Goal: Task Accomplishment & Management: Complete application form

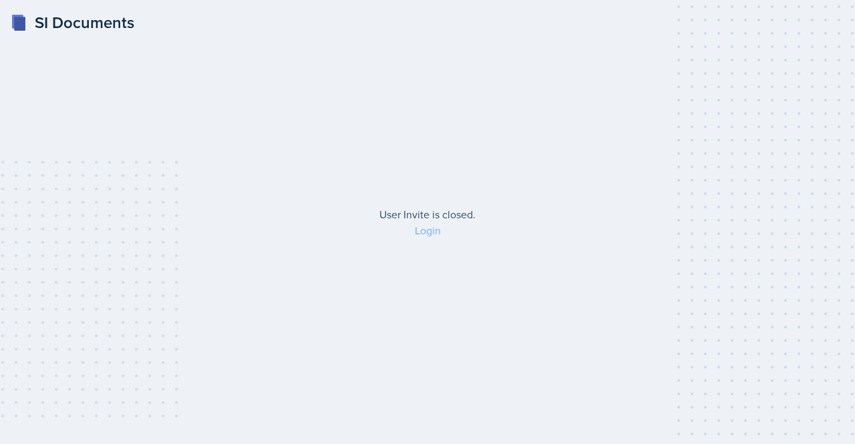
click at [427, 231] on link "Login" at bounding box center [428, 230] width 26 height 15
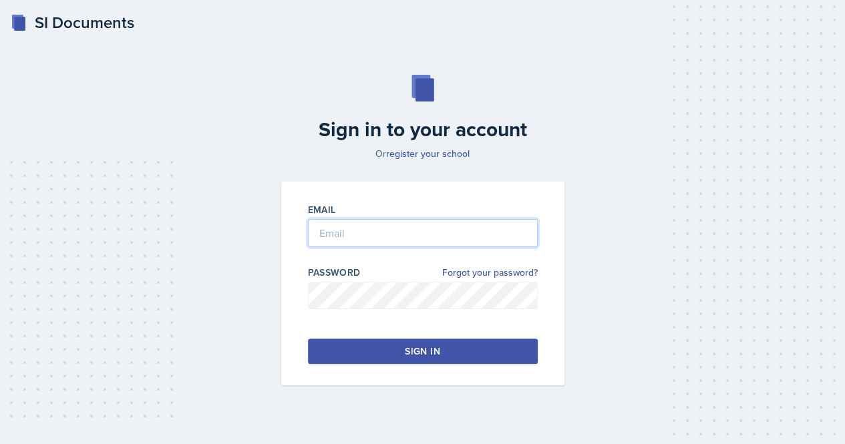
click at [410, 232] on input "email" at bounding box center [423, 233] width 230 height 28
type input "[EMAIL_ADDRESS][DOMAIN_NAME]"
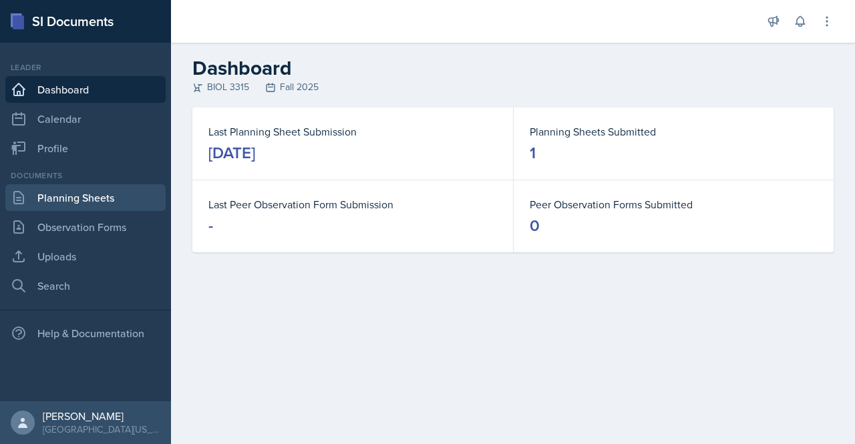
click at [55, 197] on link "Planning Sheets" at bounding box center [85, 197] width 160 height 27
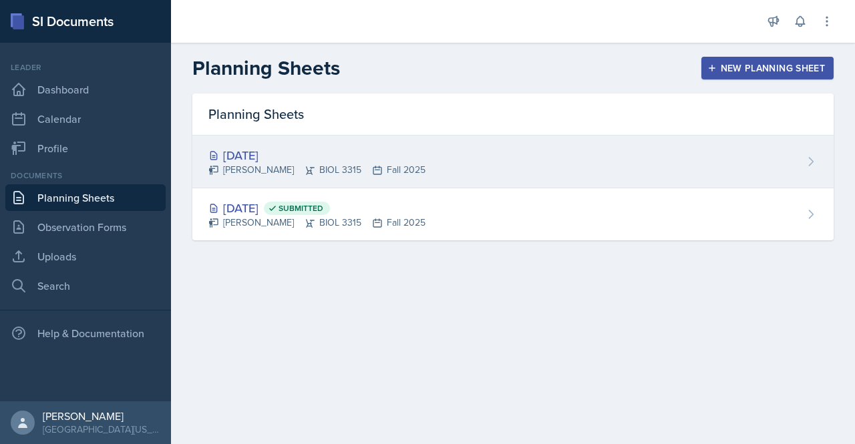
click at [342, 153] on div "[DATE]" at bounding box center [316, 155] width 217 height 18
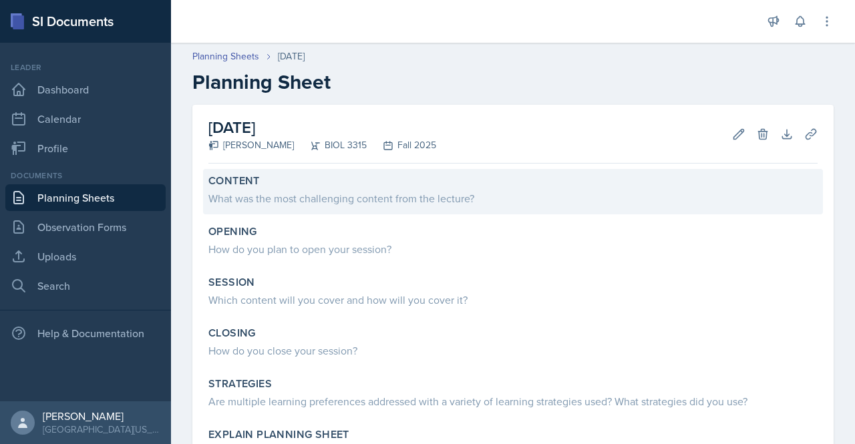
click at [341, 201] on div "What was the most challenging content from the lecture?" at bounding box center [512, 198] width 609 height 16
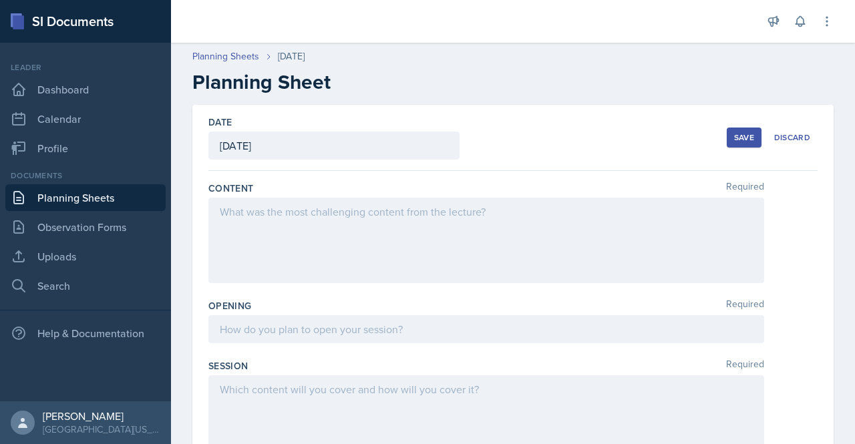
click at [362, 202] on div at bounding box center [486, 241] width 556 height 86
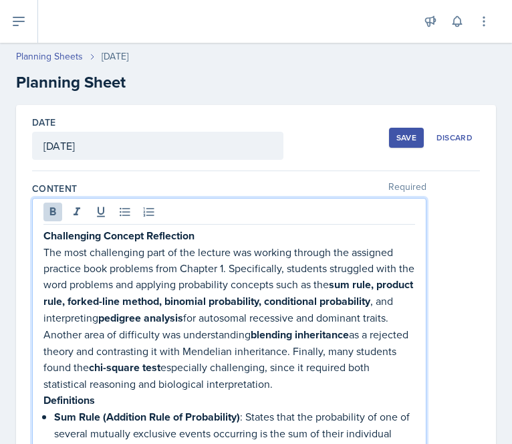
click at [198, 232] on p "Challenging Concept Reflection" at bounding box center [228, 235] width 371 height 17
drag, startPoint x: 167, startPoint y: 251, endPoint x: 230, endPoint y: 251, distance: 62.8
click at [230, 251] on p "The most challenging part of the lecture was working through the assigned pract…" at bounding box center [228, 318] width 371 height 148
click at [240, 251] on p "The most challenging part for student was working through the assigned practice…" at bounding box center [228, 318] width 371 height 148
click at [291, 251] on p "The most challenging part for student was to working through the assigned pract…" at bounding box center [228, 318] width 371 height 148
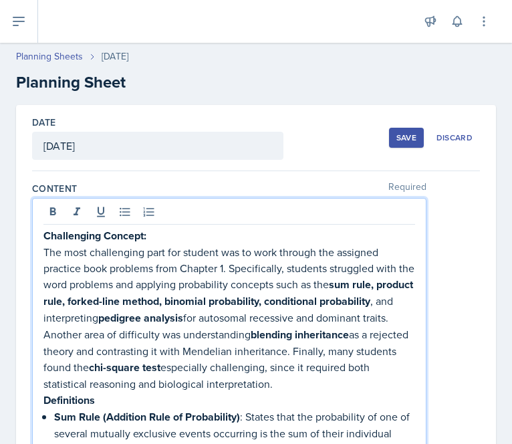
click at [317, 253] on p "The most challenging part for student was to work through the assigned practice…" at bounding box center [228, 318] width 371 height 148
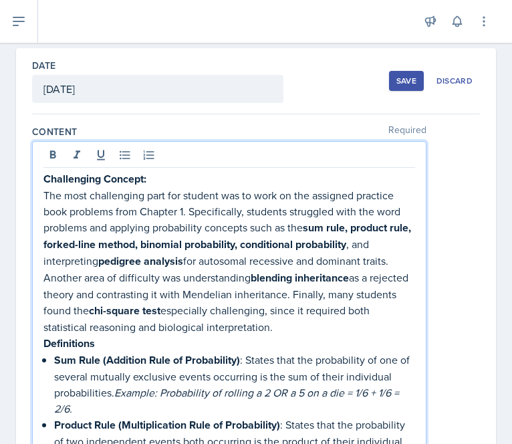
scroll to position [57, 0]
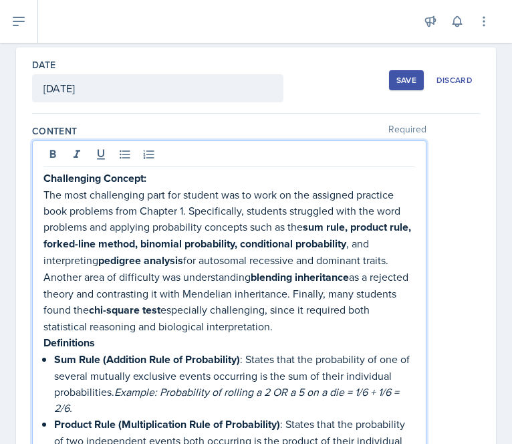
click at [241, 212] on p "The most challenging part for student was to work on the assigned practice book…" at bounding box center [228, 260] width 371 height 148
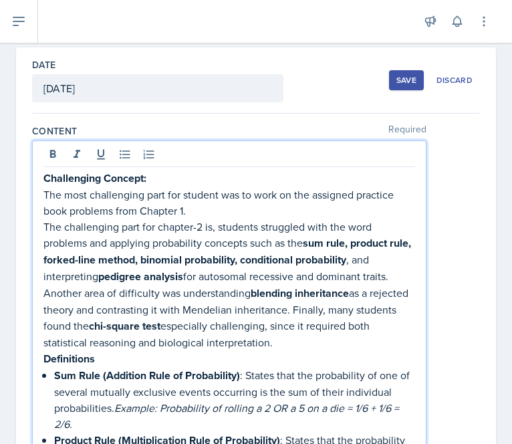
click at [150, 219] on p "The challenging part for chapter-2 is, students struggled with the word problem…" at bounding box center [228, 284] width 371 height 132
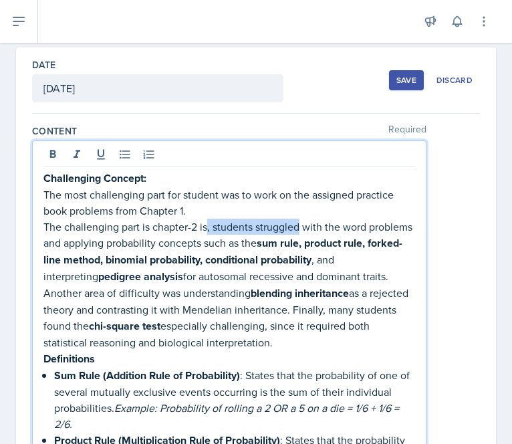
drag, startPoint x: 208, startPoint y: 227, endPoint x: 301, endPoint y: 229, distance: 92.2
click at [301, 229] on p "The challenging part is chapter-2 is, students struggled with the word problems…" at bounding box center [228, 284] width 371 height 132
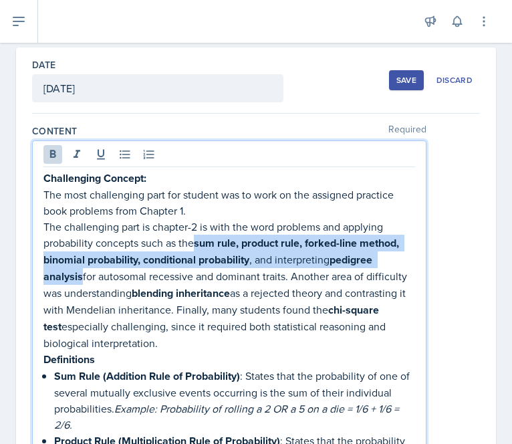
drag, startPoint x: 196, startPoint y: 244, endPoint x: 82, endPoint y: 275, distance: 119.0
click at [82, 275] on p "The challenging part is chapter-2 is with the word problems and applying probab…" at bounding box center [228, 284] width 371 height 132
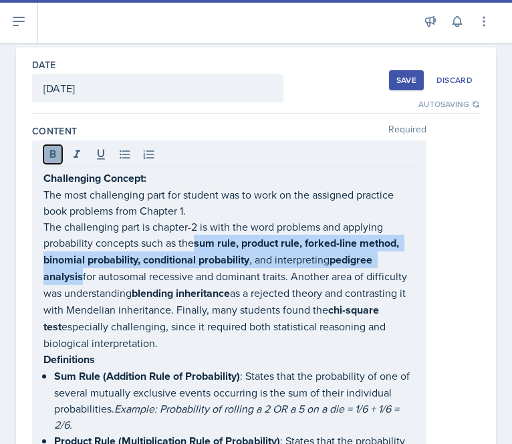
click at [53, 152] on icon at bounding box center [53, 154] width 6 height 8
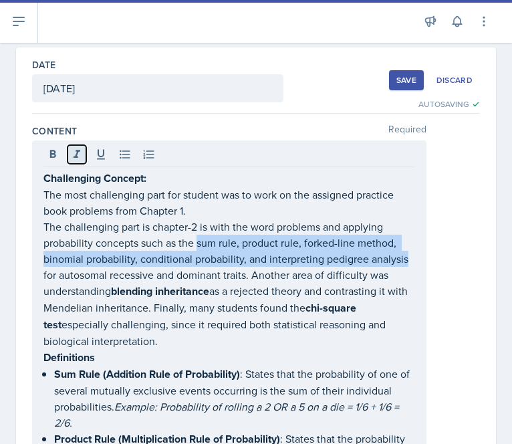
click at [75, 156] on icon at bounding box center [76, 154] width 7 height 8
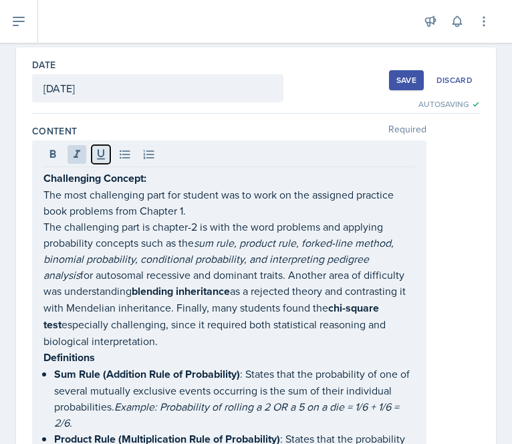
click at [100, 157] on icon at bounding box center [101, 155] width 8 height 10
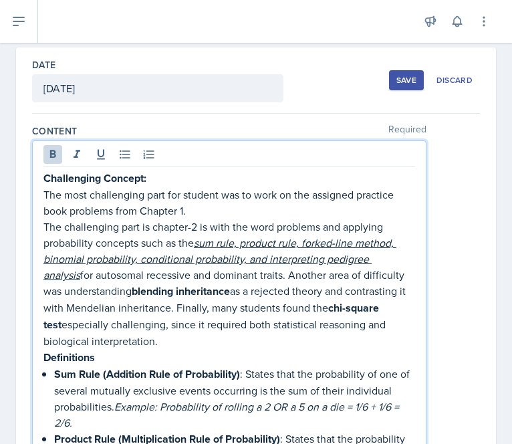
click at [230, 285] on strong "blending inheritance" at bounding box center [181, 290] width 98 height 15
drag, startPoint x: 245, startPoint y: 260, endPoint x: 325, endPoint y: 264, distance: 80.3
click at [325, 264] on u "sum rule, product rule, forked-line method, binomial probability, conditional p…" at bounding box center [219, 258] width 353 height 47
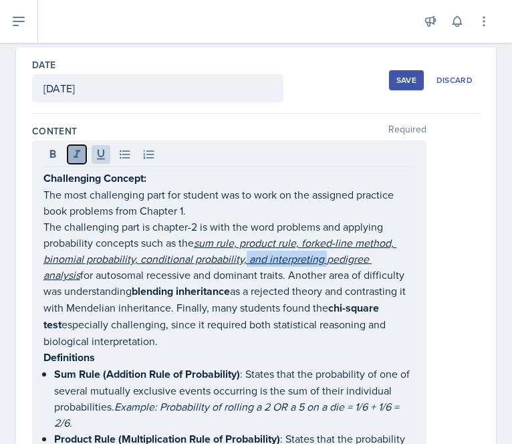
click at [76, 148] on icon at bounding box center [76, 154] width 13 height 13
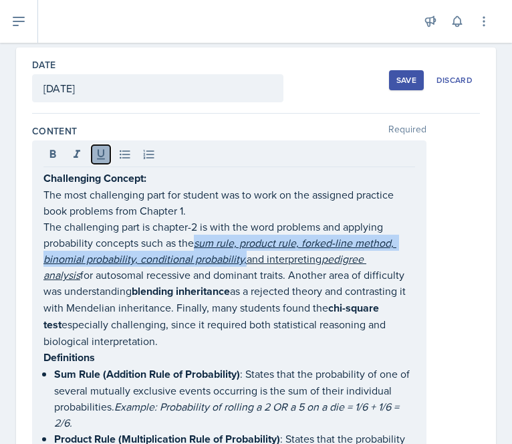
click at [92, 152] on button at bounding box center [101, 154] width 19 height 19
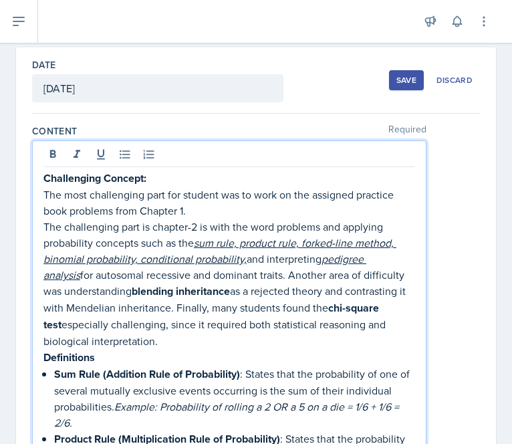
click at [135, 301] on p "The challenging part is chapter-2 is with the word problems and applying probab…" at bounding box center [228, 283] width 371 height 130
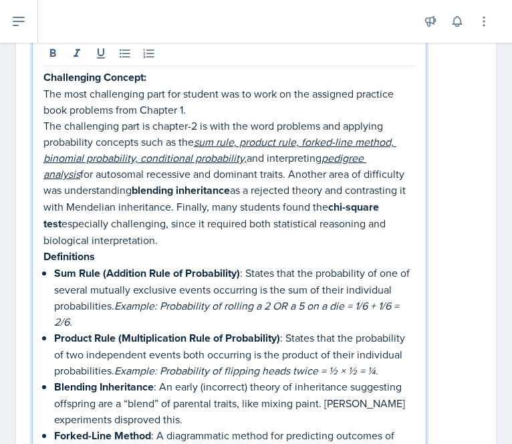
scroll to position [161, 0]
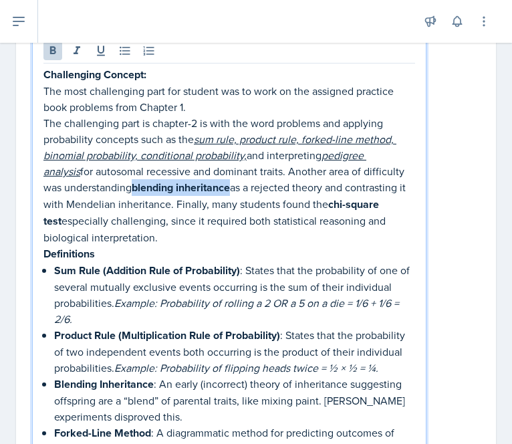
drag, startPoint x: 179, startPoint y: 184, endPoint x: 275, endPoint y: 184, distance: 96.2
click at [230, 184] on strong "blending inheritance" at bounding box center [181, 187] width 98 height 15
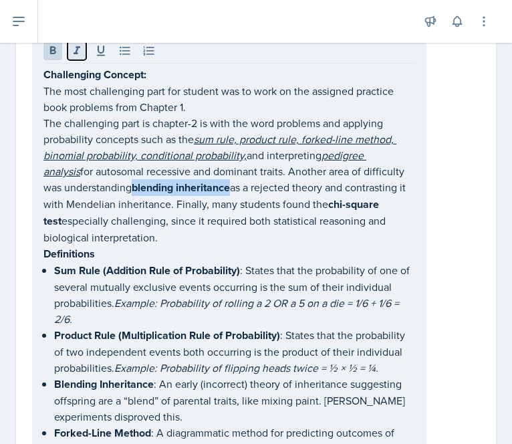
click at [69, 51] on button at bounding box center [76, 50] width 19 height 19
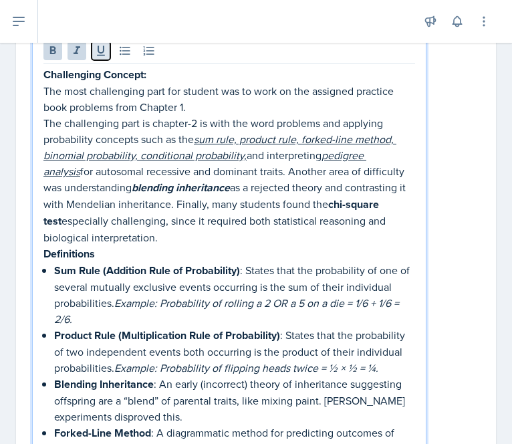
click at [105, 51] on icon at bounding box center [100, 50] width 13 height 13
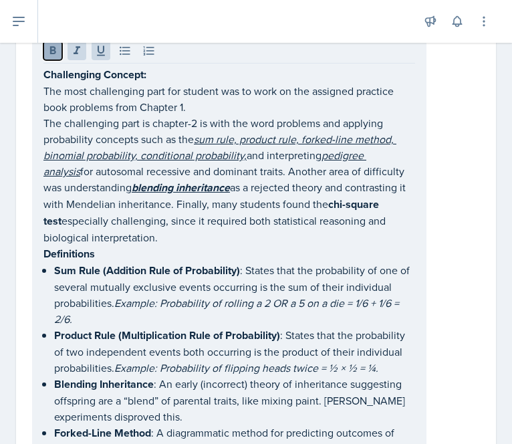
click at [51, 54] on icon at bounding box center [52, 50] width 13 height 13
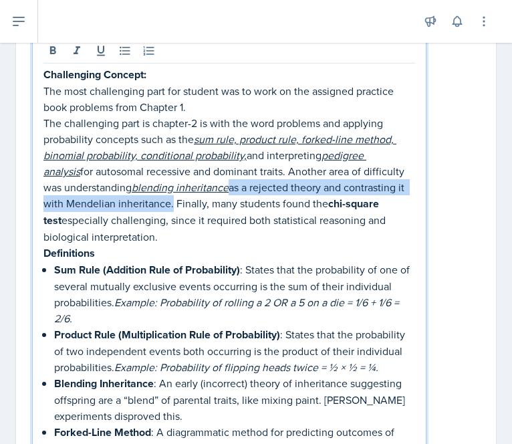
drag, startPoint x: 230, startPoint y: 204, endPoint x: 271, endPoint y: 192, distance: 43.1
click at [271, 192] on p "The challenging part is chapter-2 is with the word problems and applying probab…" at bounding box center [228, 180] width 371 height 130
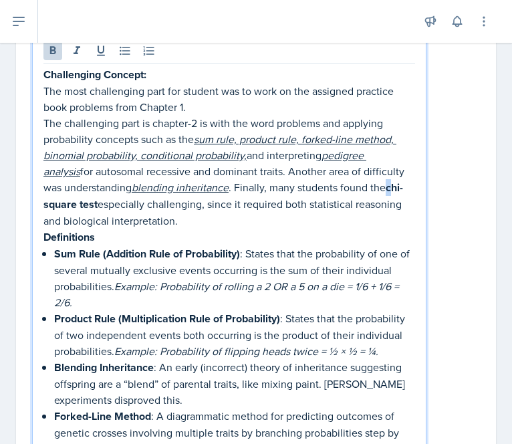
click at [95, 202] on p "The challenging part is chapter-2 is with the word problems and applying probab…" at bounding box center [228, 172] width 371 height 114
click at [82, 206] on p "The challenging part is chapter-2 is with the word problems and applying probab…" at bounding box center [228, 172] width 371 height 114
drag, startPoint x: 271, startPoint y: 220, endPoint x: 167, endPoint y: 208, distance: 105.0
click at [167, 208] on p "The challenging part is chapter-2 is with the word problems and applying probab…" at bounding box center [228, 172] width 371 height 114
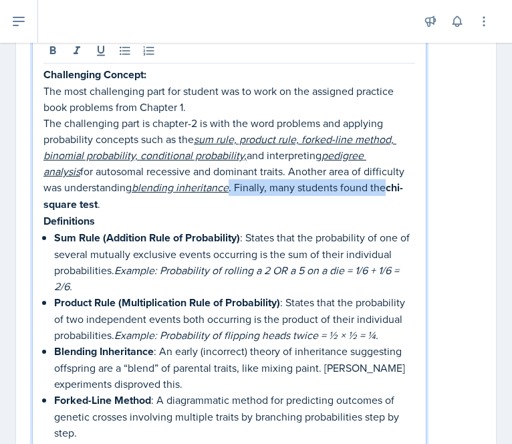
drag, startPoint x: 88, startPoint y: 204, endPoint x: 273, endPoint y: 184, distance: 186.8
click at [273, 184] on p "The challenging part is chapter-2 is with the word problems and applying probab…" at bounding box center [228, 164] width 371 height 98
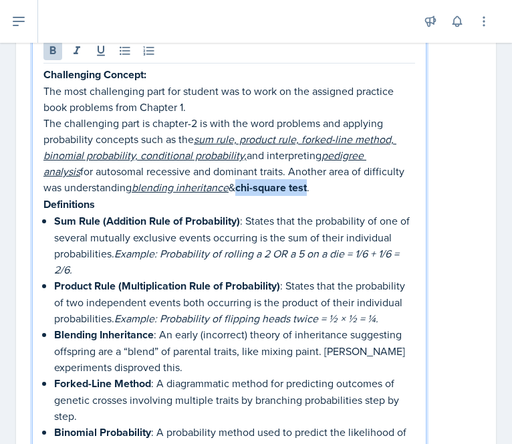
drag, startPoint x: 286, startPoint y: 187, endPoint x: 355, endPoint y: 185, distance: 69.5
click at [307, 185] on strong "chi-square test" at bounding box center [270, 187] width 71 height 15
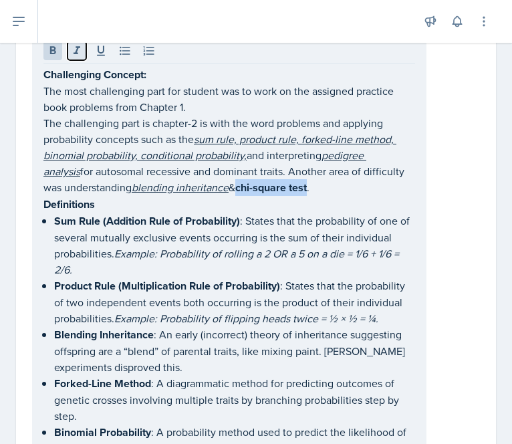
click at [80, 51] on icon at bounding box center [76, 50] width 13 height 13
click at [95, 51] on icon at bounding box center [100, 50] width 13 height 13
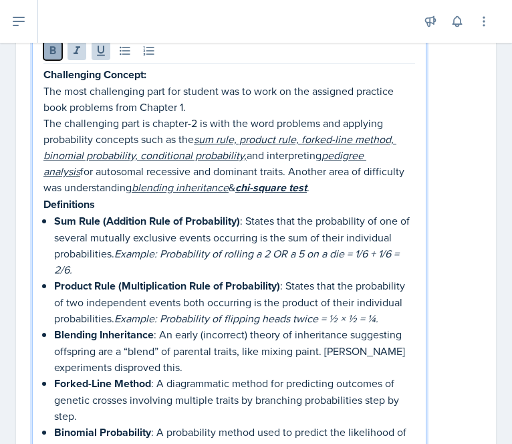
click at [59, 49] on icon at bounding box center [52, 50] width 13 height 13
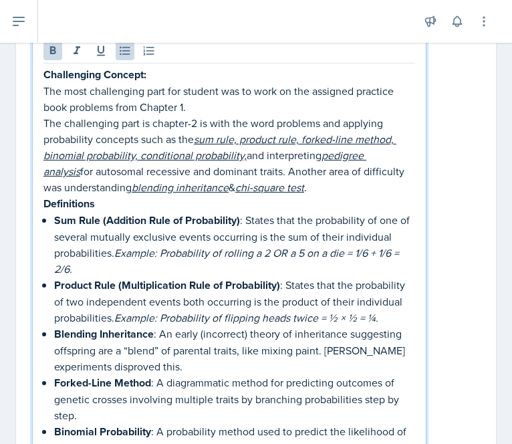
click at [174, 226] on strong "Sum Rule (Addition Rule of Probability)" at bounding box center [147, 219] width 186 height 15
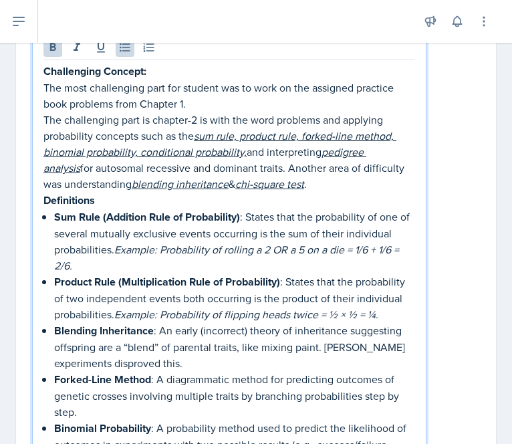
scroll to position [168, 0]
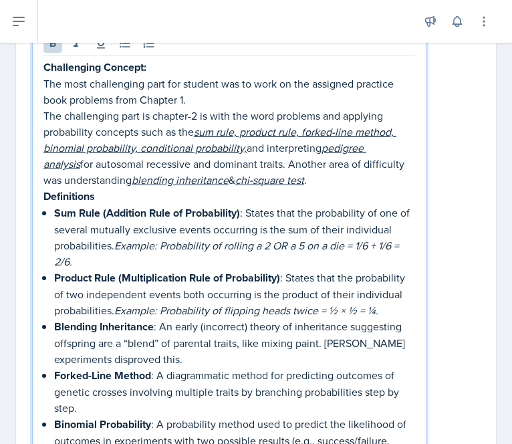
click at [106, 200] on p "Definitions" at bounding box center [228, 196] width 371 height 17
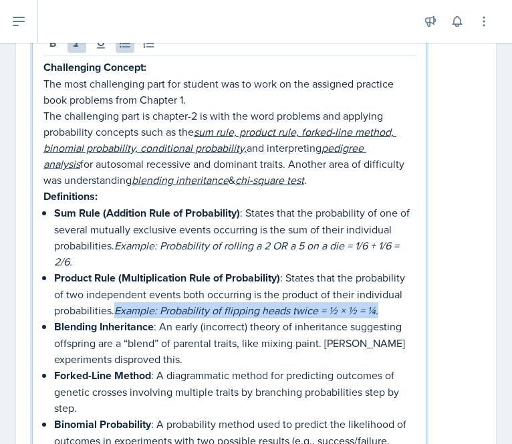
drag, startPoint x: 189, startPoint y: 311, endPoint x: 206, endPoint y: 323, distance: 20.2
click at [206, 318] on p "Product Rule (Multiplication Rule of Probability) : States that the probability…" at bounding box center [234, 293] width 361 height 49
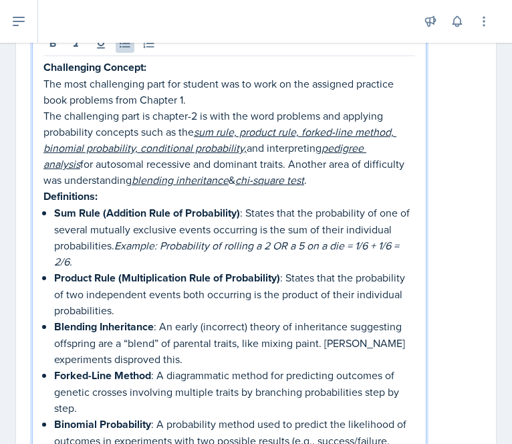
click at [250, 323] on p "Blending Inheritance : An early (incorrect) theory of inheritance suggesting of…" at bounding box center [234, 342] width 361 height 49
click at [202, 323] on p "Blending Inheritance : An early (incorrect) theory of inheritance suggesting of…" at bounding box center [234, 342] width 361 height 49
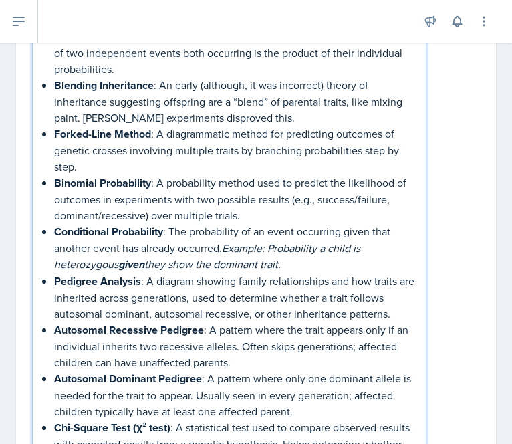
scroll to position [410, 0]
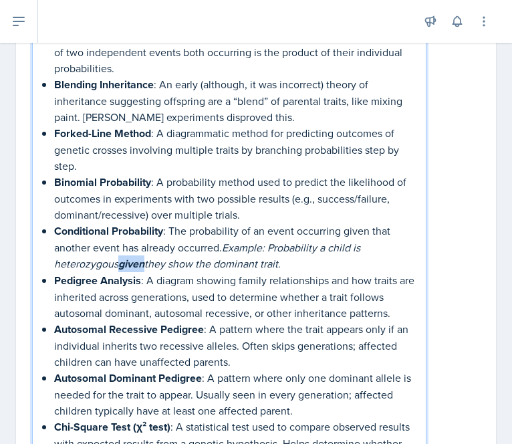
drag, startPoint x: 122, startPoint y: 262, endPoint x: 146, endPoint y: 263, distance: 24.8
click at [144, 263] on em "given" at bounding box center [131, 263] width 26 height 15
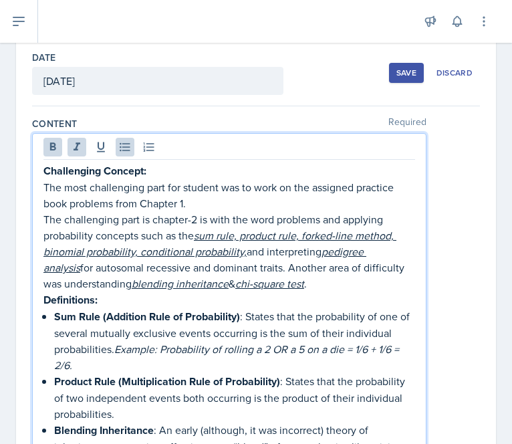
scroll to position [52, 0]
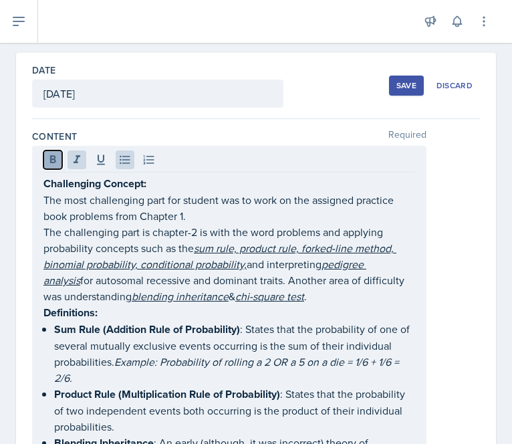
click at [45, 153] on button at bounding box center [52, 159] width 19 height 19
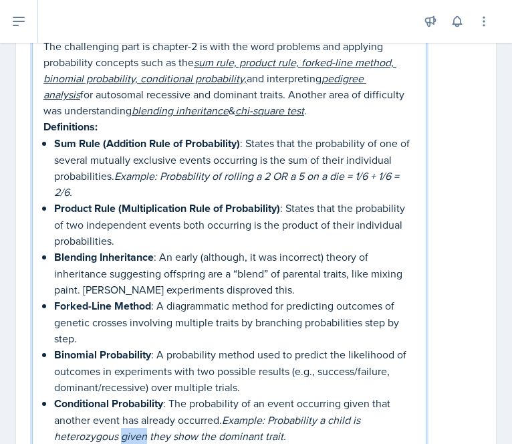
scroll to position [0, 0]
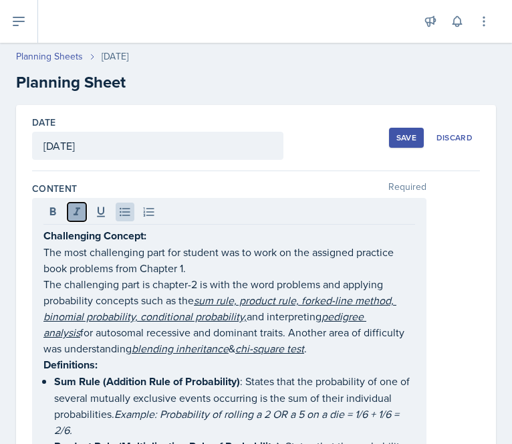
click at [74, 216] on icon at bounding box center [76, 211] width 13 height 13
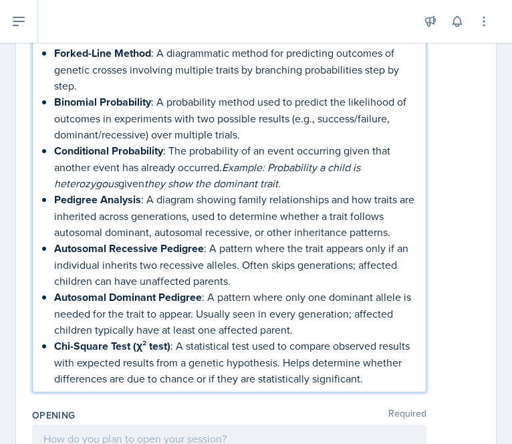
scroll to position [449, 0]
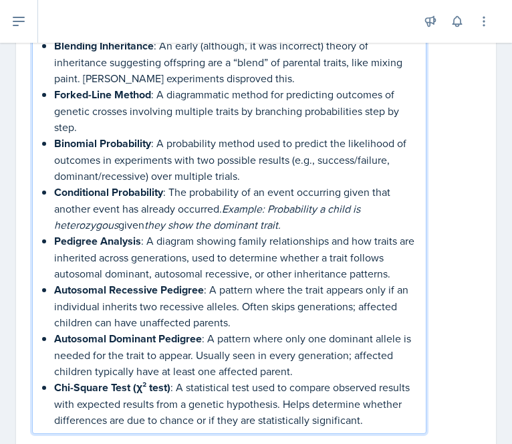
drag, startPoint x: 227, startPoint y: 207, endPoint x: 290, endPoint y: 221, distance: 65.0
click at [290, 221] on p "Conditional Probability : The probability of an event occurring given that anot…" at bounding box center [234, 208] width 361 height 49
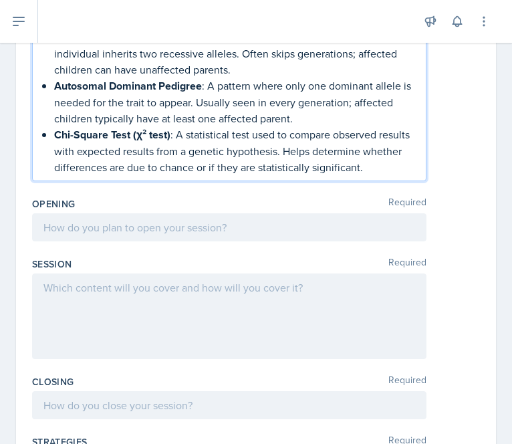
scroll to position [686, 0]
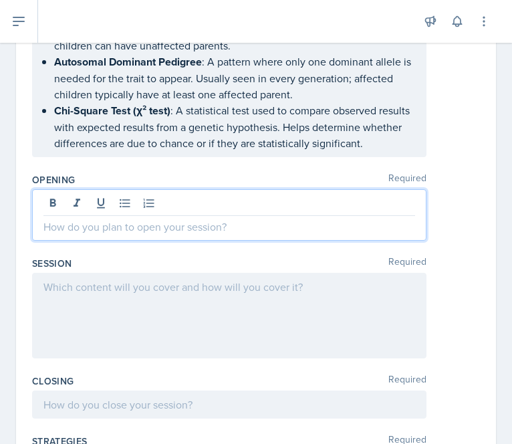
click at [214, 218] on p at bounding box center [228, 226] width 371 height 16
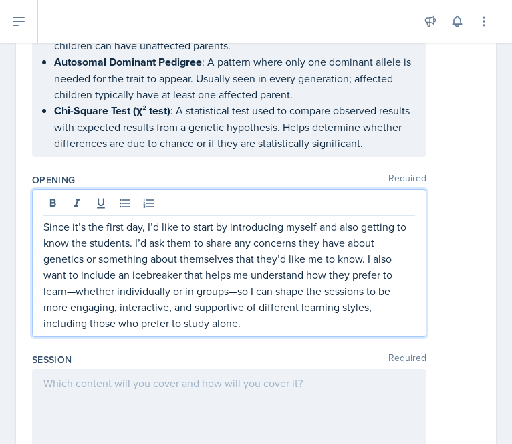
click at [142, 222] on p "Since it’s the first day, I’d like to start by introducing myself and also gett…" at bounding box center [228, 274] width 371 height 112
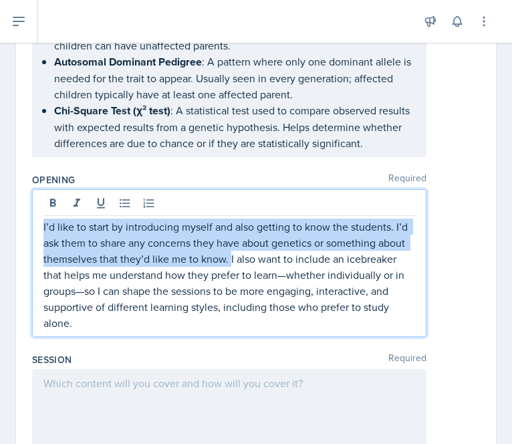
drag, startPoint x: 258, startPoint y: 257, endPoint x: 27, endPoint y: 207, distance: 236.4
click at [27, 207] on div "Date [DATE] [DATE] 27 28 29 30 31 1 2 3 4 5 6 7 8 9 10 11 12 13 14 15 16 17 18 …" at bounding box center [256, 172] width 480 height 1506
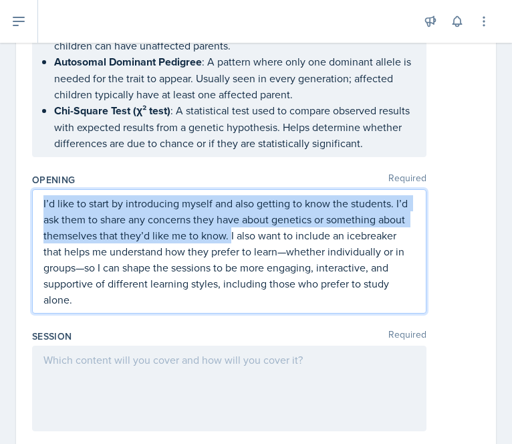
scroll to position [663, 0]
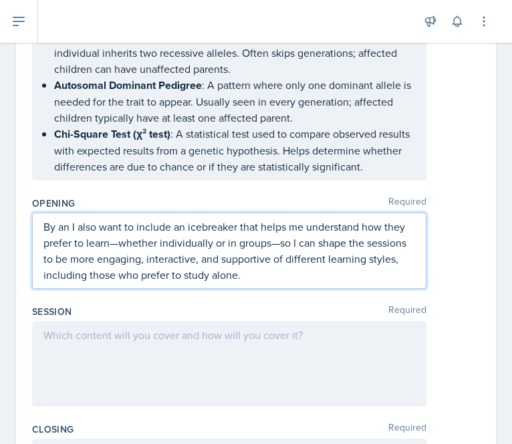
click at [182, 225] on p "By an I also want to include an icebreaker that helps me understand how they pr…" at bounding box center [228, 250] width 371 height 64
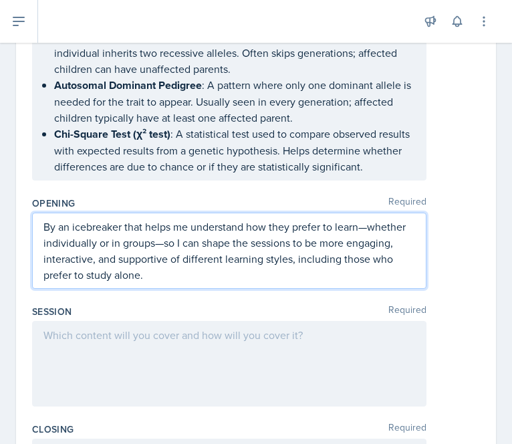
click at [124, 220] on p "By an icebreaker that helps me understand how they prefer to learn—whether indi…" at bounding box center [228, 250] width 371 height 64
drag, startPoint x: 361, startPoint y: 225, endPoint x: 371, endPoint y: 225, distance: 10.0
click at [371, 225] on p "By an icebreaker that helps me understand how they prefer to learn—whether indi…" at bounding box center [228, 250] width 371 height 64
click at [152, 237] on p "By an icebreaker that helps me understand how they prefer to learn—whether indi…" at bounding box center [228, 250] width 371 height 64
drag, startPoint x: 357, startPoint y: 226, endPoint x: 391, endPoint y: 225, distance: 33.4
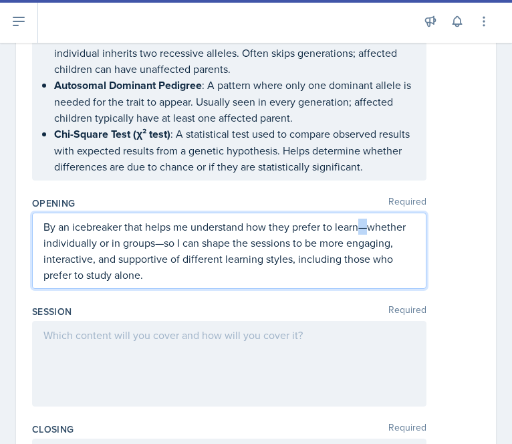
click at [391, 225] on p "By an icebreaker that helps me understand how they prefer to learn—whether indi…" at bounding box center [228, 250] width 371 height 64
click at [162, 239] on p "By an icebreaker that helps me understand how they prefer to learn whether indi…" at bounding box center [228, 250] width 371 height 64
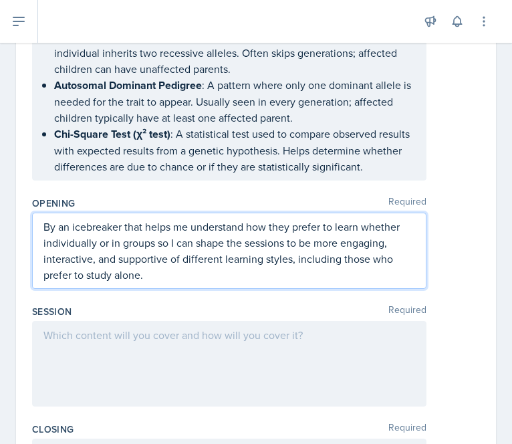
click at [209, 274] on p "By an icebreaker that helps me understand how they prefer to learn whether indi…" at bounding box center [228, 250] width 371 height 64
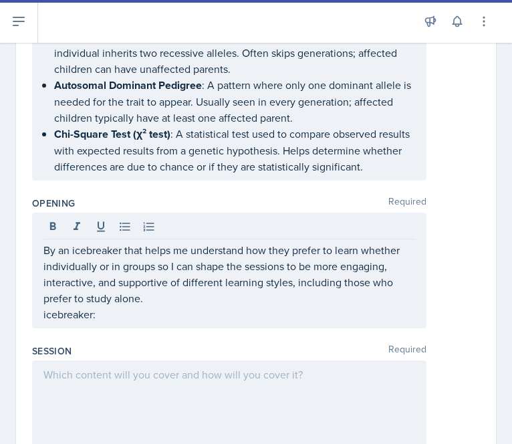
scroll to position [686, 0]
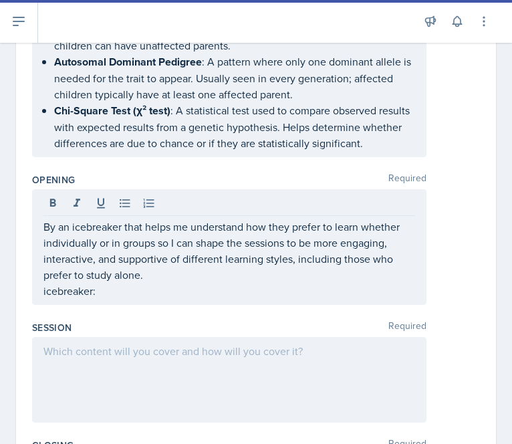
click at [131, 296] on div "By an icebreaker that helps me understand how they prefer to learn whether indi…" at bounding box center [229, 247] width 394 height 116
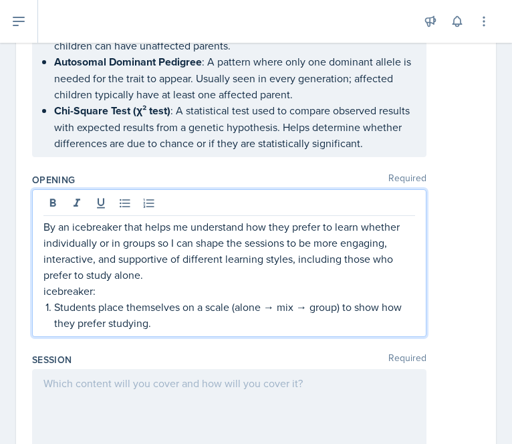
click at [46, 288] on p "icebreaker:" at bounding box center [228, 291] width 371 height 16
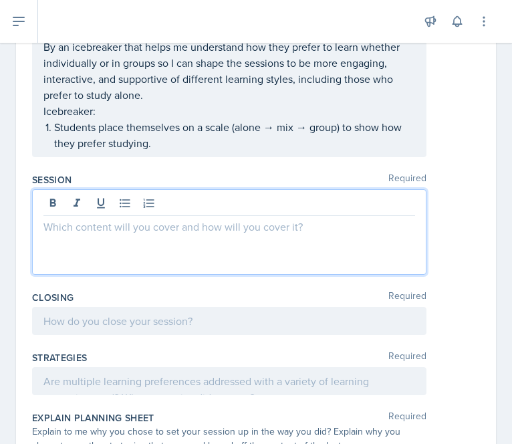
click at [156, 228] on p at bounding box center [228, 226] width 371 height 16
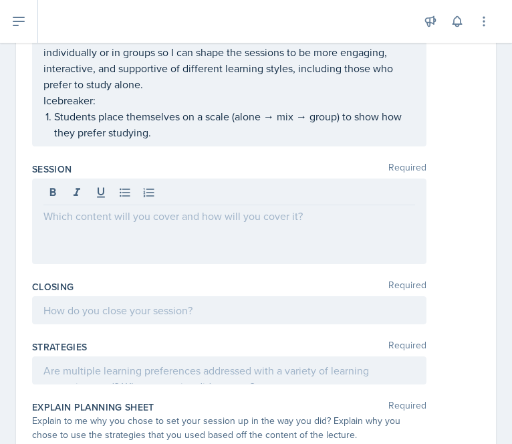
scroll to position [877, 0]
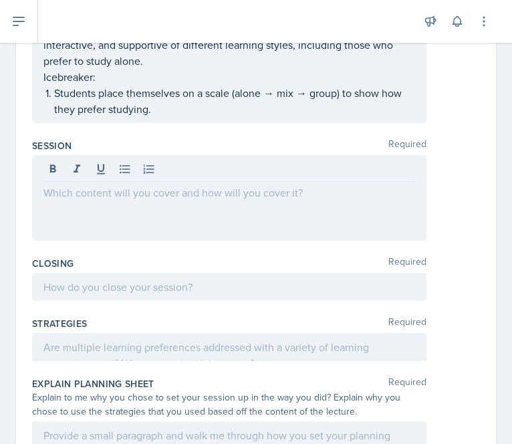
click at [97, 199] on div at bounding box center [229, 198] width 394 height 86
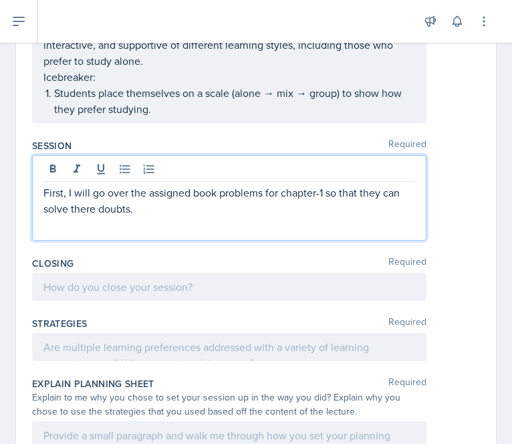
click at [92, 200] on p "First, I will go over the assigned book problems for chapter-1 so that they can…" at bounding box center [228, 200] width 371 height 32
click at [150, 208] on p "First, I will go over the assigned book problems for chapter-1 so that they can…" at bounding box center [228, 200] width 371 height 32
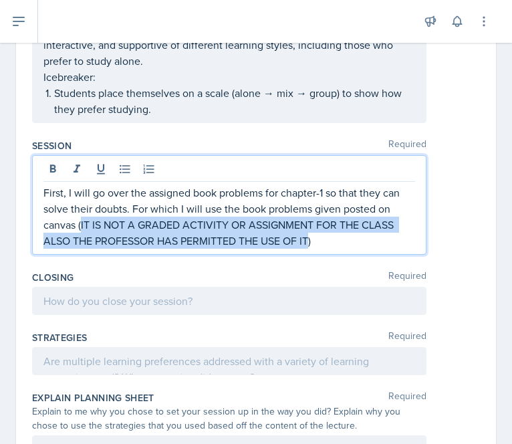
drag, startPoint x: 82, startPoint y: 218, endPoint x: 310, endPoint y: 243, distance: 229.8
click at [310, 243] on p "First, I will go over the assigned book problems for chapter-1 so that they can…" at bounding box center [228, 216] width 371 height 64
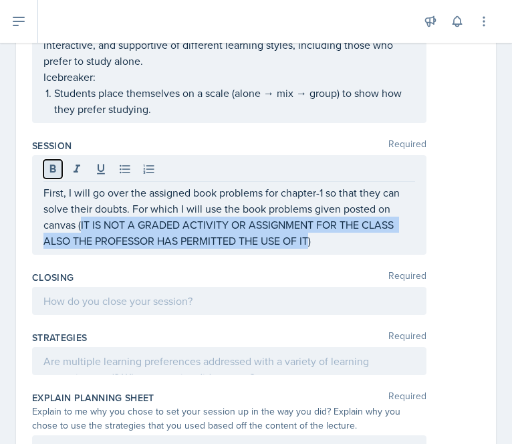
click at [60, 160] on button at bounding box center [52, 169] width 19 height 19
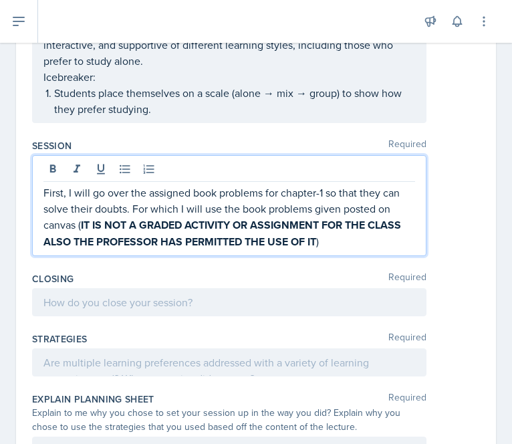
click at [341, 236] on p "First, I will go over the assigned book problems for chapter-1 so that they can…" at bounding box center [228, 216] width 371 height 65
click at [341, 206] on p "First, I will go over the assigned book problems for chapter-1 so that they can…" at bounding box center [228, 216] width 371 height 65
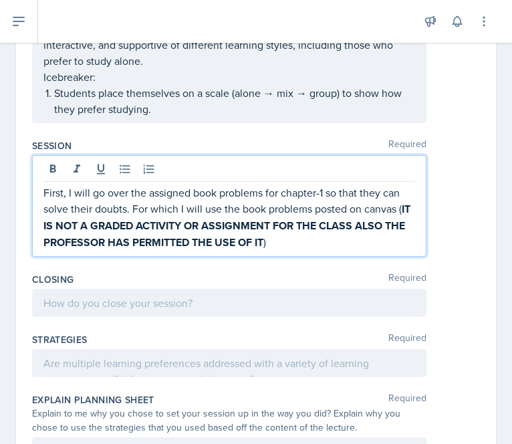
click at [404, 201] on p "First, I will go over the assigned book problems for chapter-1 so that they can…" at bounding box center [228, 217] width 371 height 66
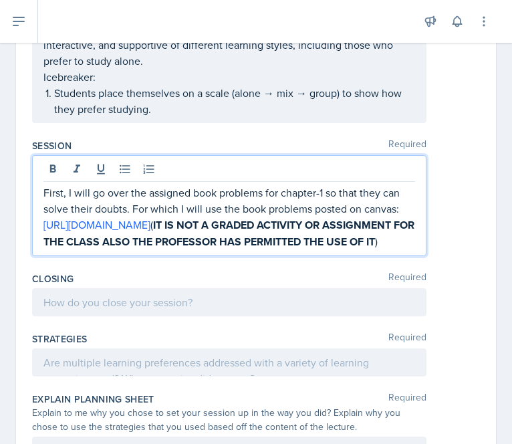
click at [393, 250] on p "First, I will go over the assigned book problems for chapter-1 so that they can…" at bounding box center [228, 216] width 371 height 65
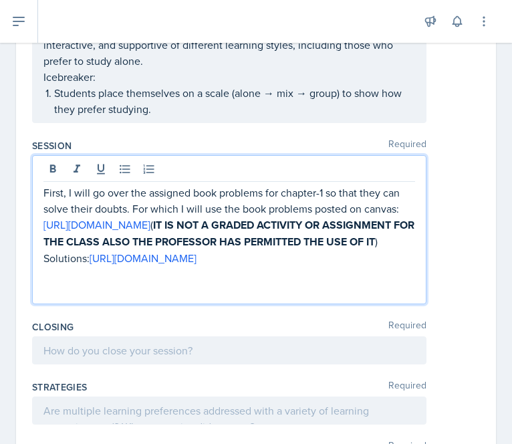
click at [275, 266] on p "Solutions: [URL][DOMAIN_NAME]" at bounding box center [228, 258] width 371 height 16
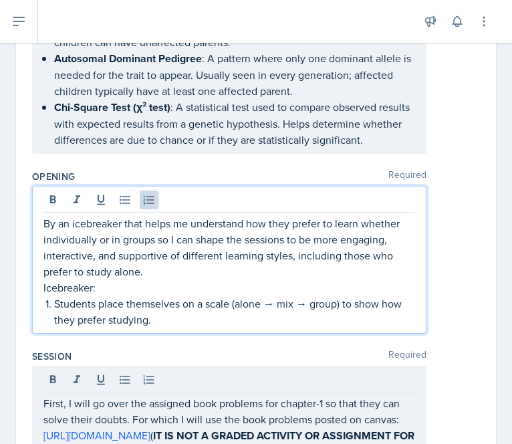
scroll to position [713, 0]
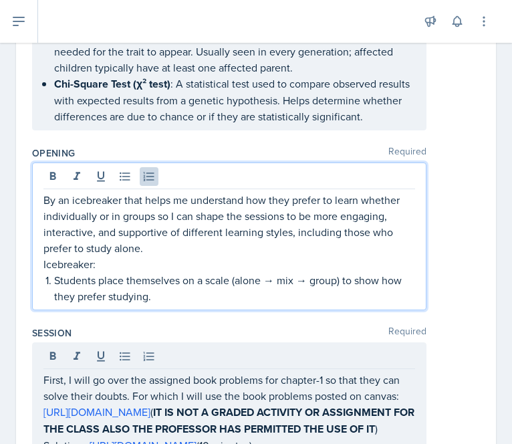
click at [184, 287] on p "Students place themselves on a scale (alone → mix → group) to show how they pre…" at bounding box center [234, 288] width 361 height 32
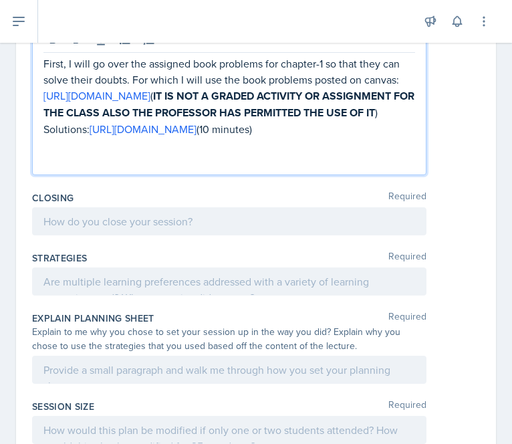
click at [235, 169] on p at bounding box center [228, 161] width 371 height 16
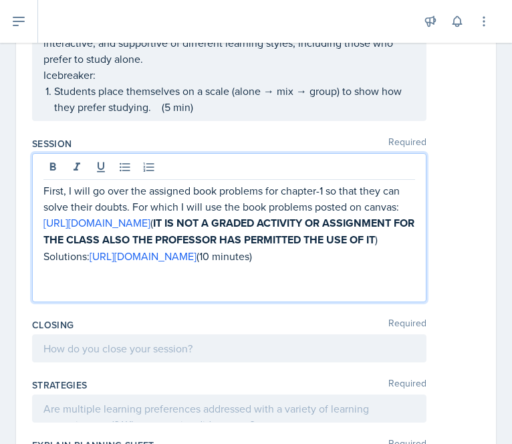
scroll to position [873, 0]
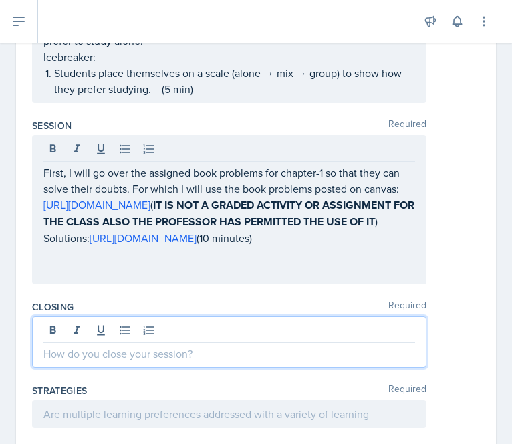
click at [116, 361] on p at bounding box center [228, 353] width 371 height 16
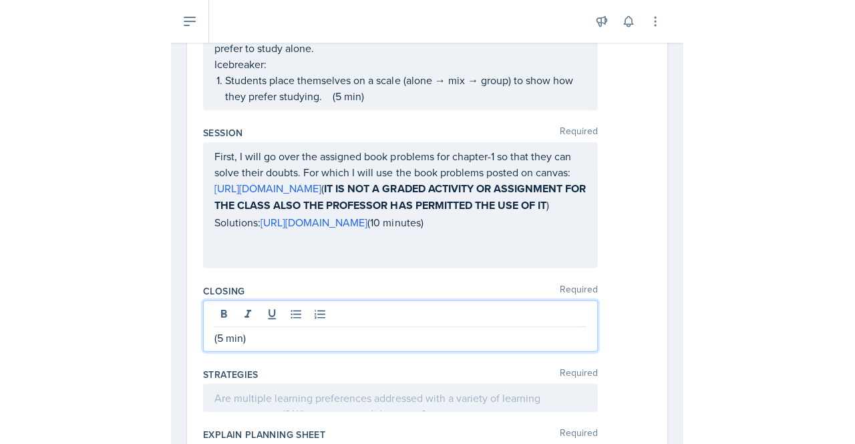
scroll to position [913, 0]
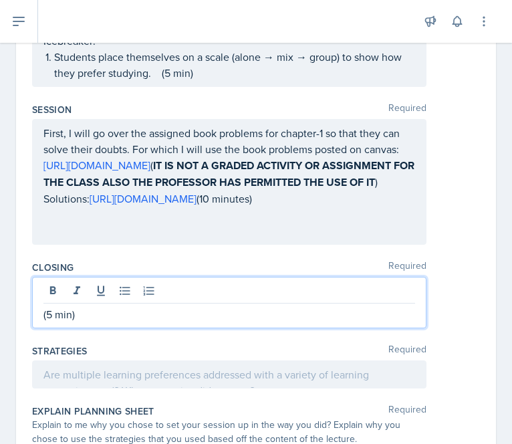
click at [217, 222] on p at bounding box center [228, 214] width 371 height 16
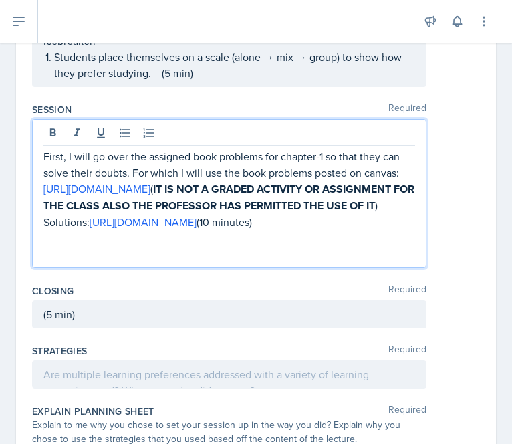
click at [178, 262] on p at bounding box center [228, 254] width 371 height 16
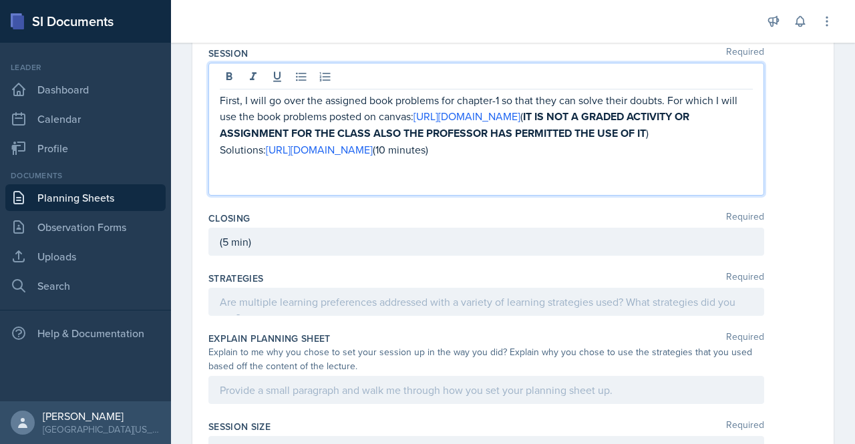
scroll to position [775, 0]
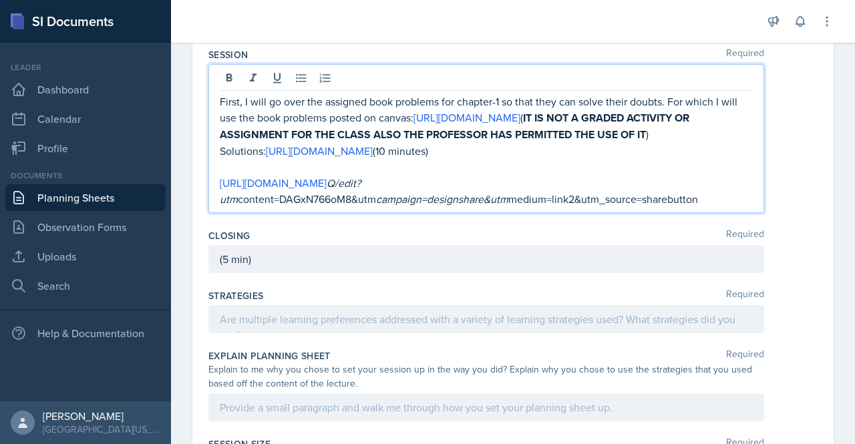
click at [240, 175] on p at bounding box center [486, 167] width 533 height 16
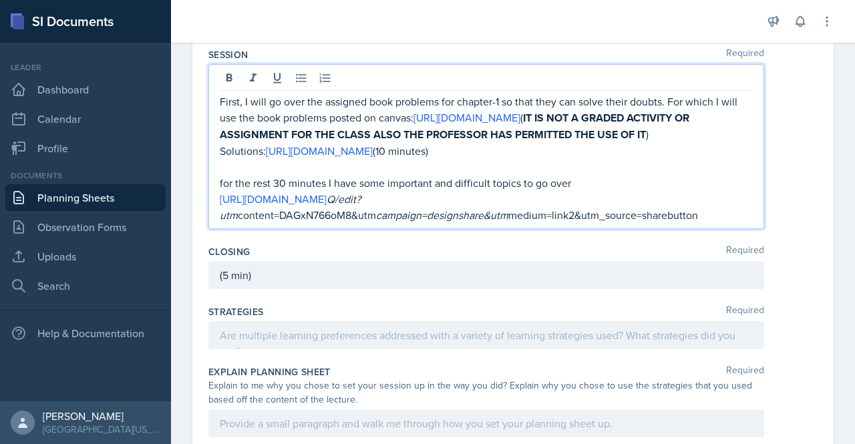
click at [223, 191] on p "for the rest 30 minutes I have some important and difficult topics to go over" at bounding box center [486, 183] width 533 height 16
click at [576, 191] on p "For the rest 30 minutes I have some important and difficult topics to go over" at bounding box center [486, 183] width 533 height 16
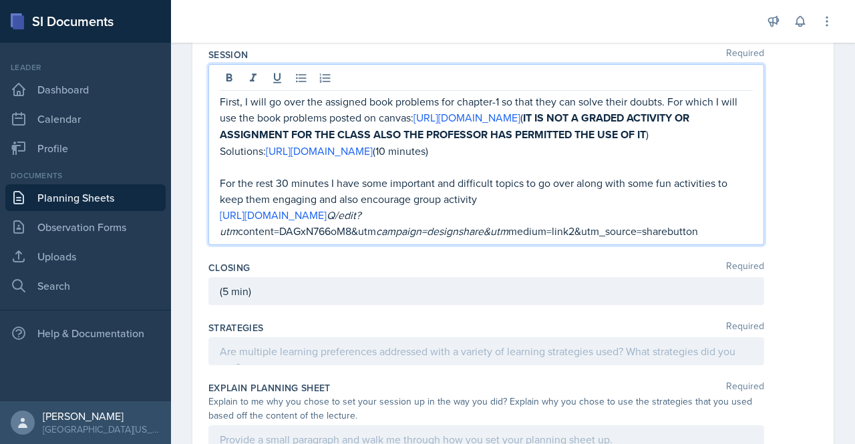
click at [343, 207] on p "For the rest 30 minutes I have some important and difficult topics to go over a…" at bounding box center [486, 191] width 533 height 32
click at [495, 207] on p "For the rest 30 minutes I have some important and difficult topics to go over a…" at bounding box center [486, 191] width 533 height 32
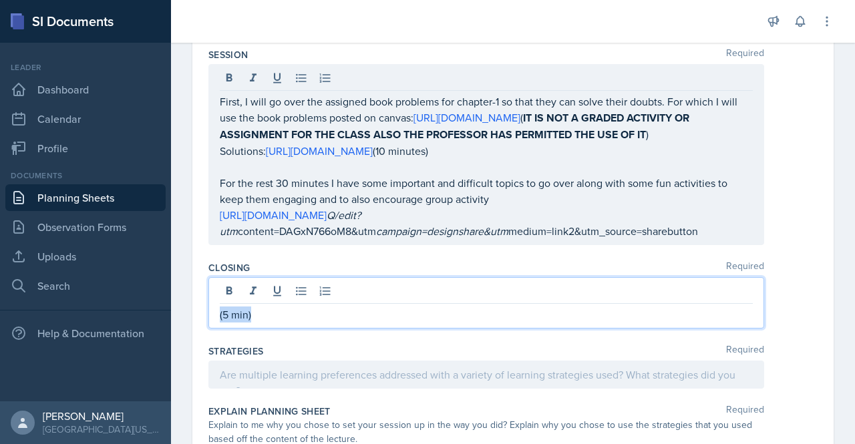
drag, startPoint x: 285, startPoint y: 317, endPoint x: 203, endPoint y: 336, distance: 83.6
click at [203, 336] on div "Date [DATE] [DATE] 27 28 29 30 31 1 2 3 4 5 6 7 8 9 10 11 12 13 14 15 16 17 18 …" at bounding box center [512, 34] width 641 height 1409
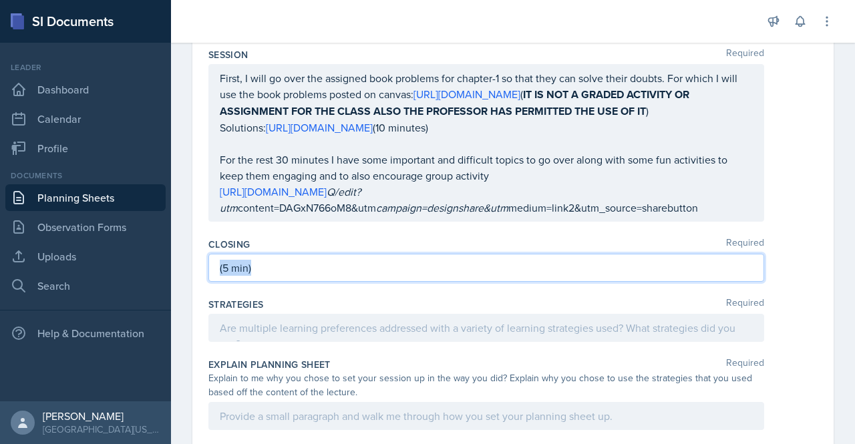
scroll to position [728, 0]
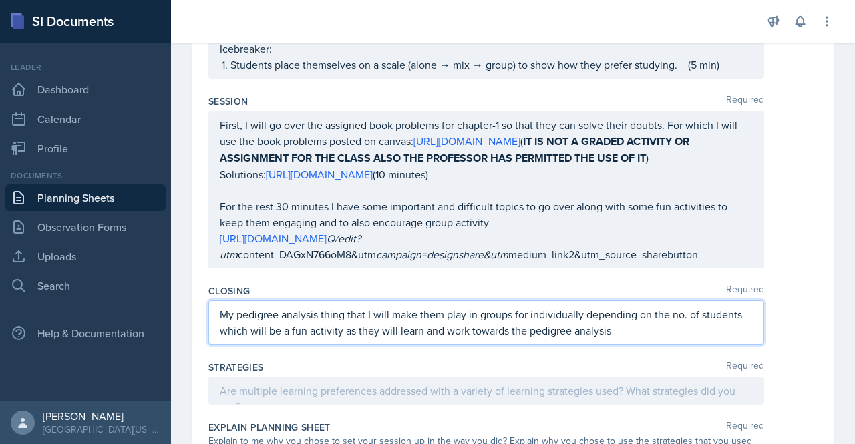
click at [649, 339] on p "My pedigree analysis thing that I will make them play in groups for individuall…" at bounding box center [486, 323] width 533 height 32
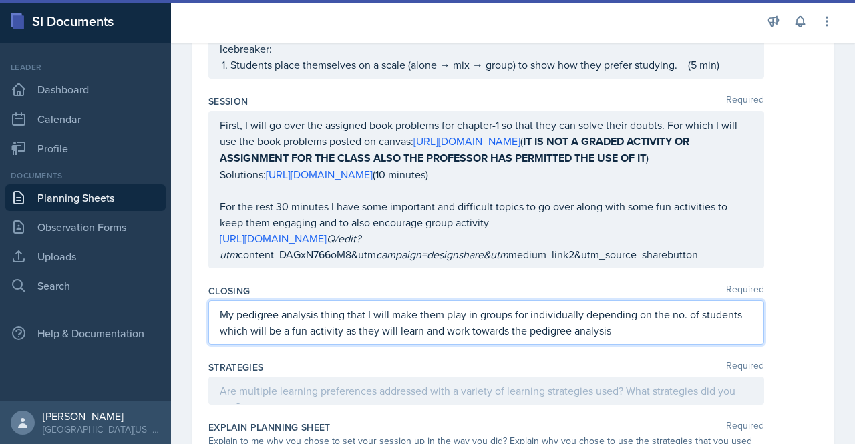
scroll to position [752, 0]
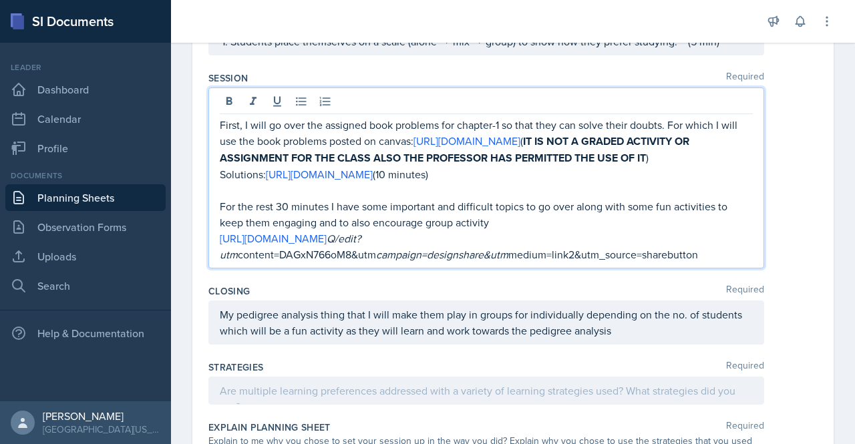
click at [498, 231] on p "For the rest 30 minutes I have some important and difficult topics to go over a…" at bounding box center [486, 214] width 533 height 32
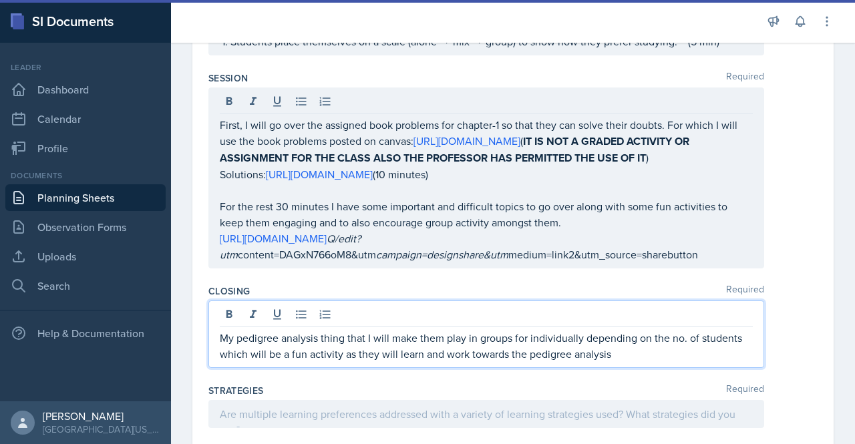
click at [372, 341] on div "My pedigree analysis thing that I will make them play in groups for individuall…" at bounding box center [486, 334] width 556 height 67
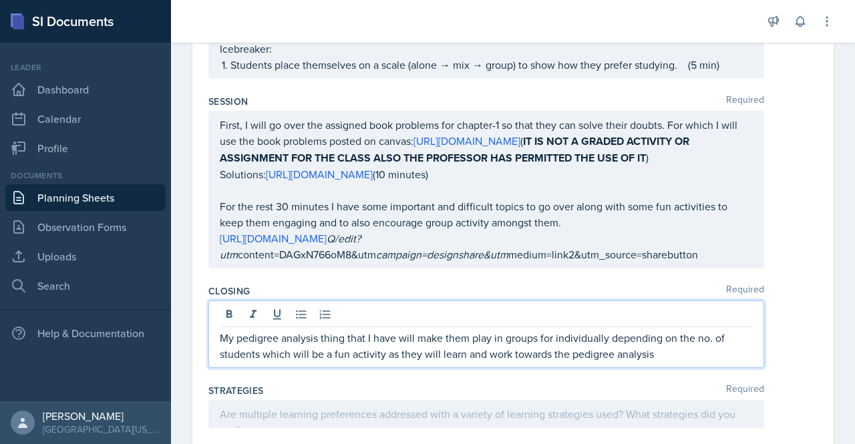
click at [344, 362] on p "My pedigree analysis thing that I have will make them play in groups for indivi…" at bounding box center [486, 346] width 533 height 32
click at [342, 362] on p "My pedigree analysis activty that I have will make them play in groups for indi…" at bounding box center [486, 346] width 533 height 32
click at [408, 361] on p "My pedigree analysis activity that I have will make them play in groups for ind…" at bounding box center [486, 346] width 533 height 32
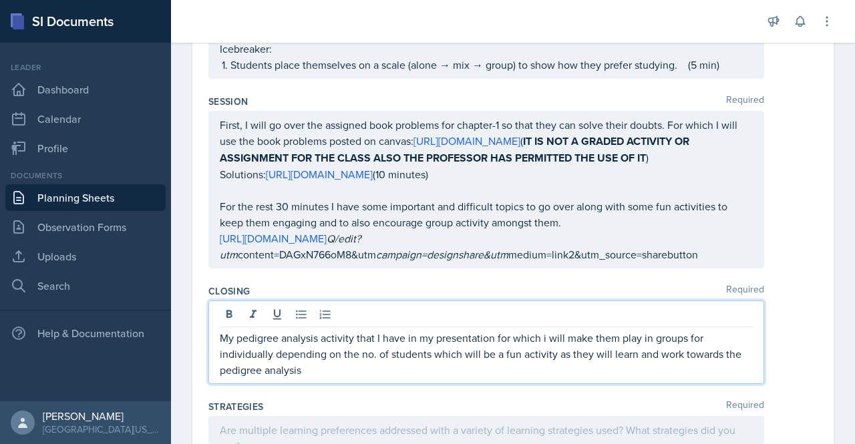
click at [338, 378] on p "My pedigree analysis activity that I have in my presentation for which i will m…" at bounding box center [486, 354] width 533 height 48
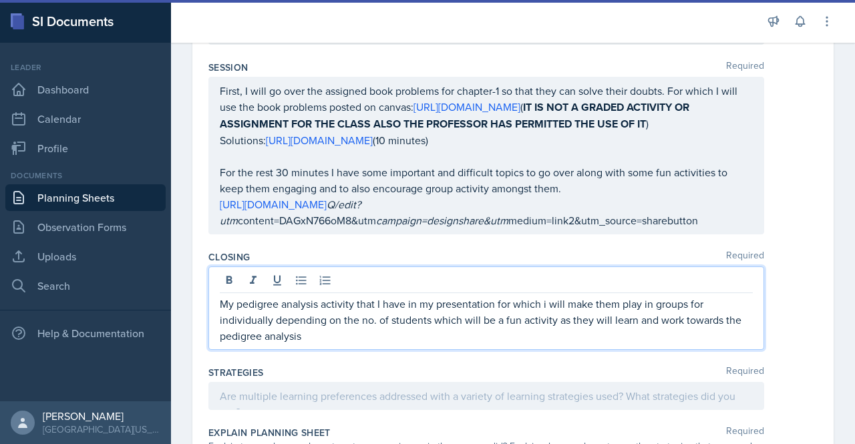
scroll to position [763, 0]
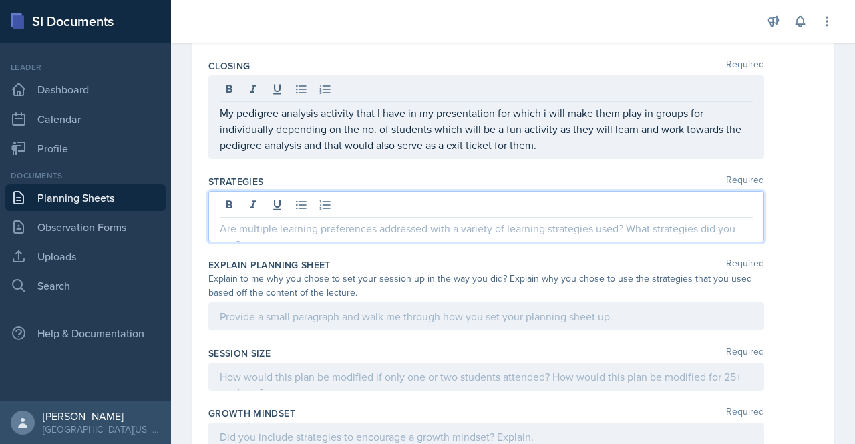
click at [347, 237] on p at bounding box center [486, 228] width 533 height 16
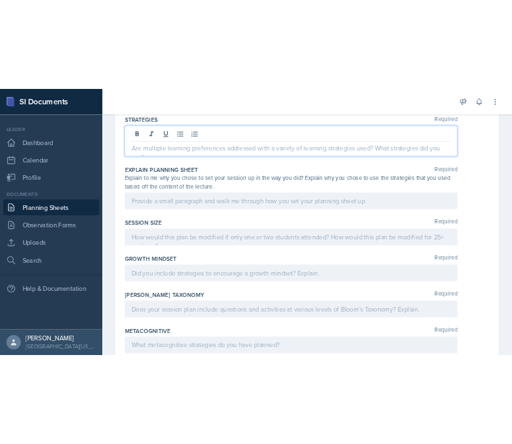
scroll to position [1055, 0]
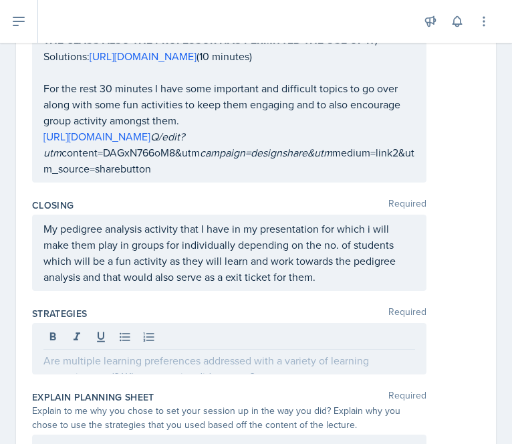
click at [434, 109] on div "First, I will go over the assigned book problems for chapter-1 so that they can…" at bounding box center [256, 80] width 448 height 206
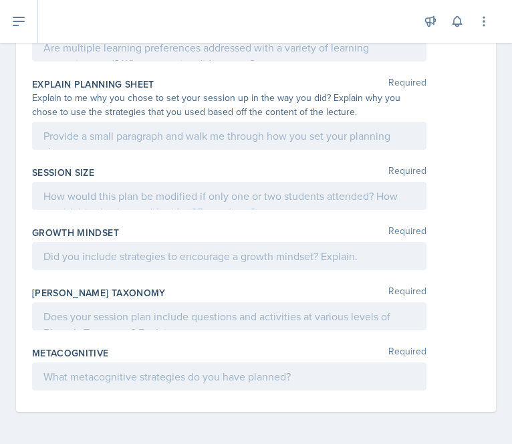
scroll to position [1376, 0]
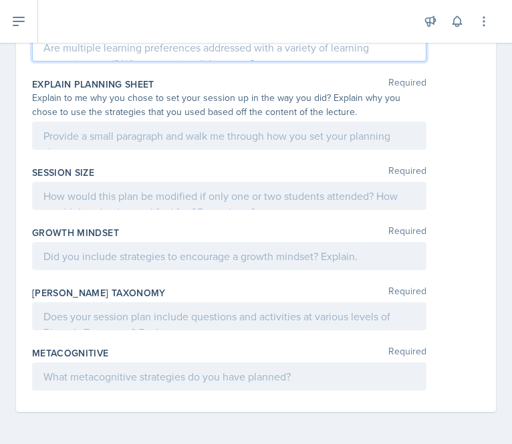
click at [201, 55] on p at bounding box center [228, 47] width 371 height 16
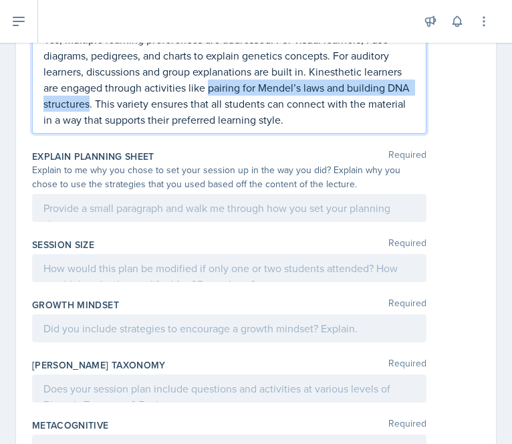
drag, startPoint x: 210, startPoint y: 132, endPoint x: 114, endPoint y: 147, distance: 97.3
click at [114, 128] on p "Yes, multiple learning preferences are addressed. For visual learners, I use di…" at bounding box center [228, 79] width 371 height 96
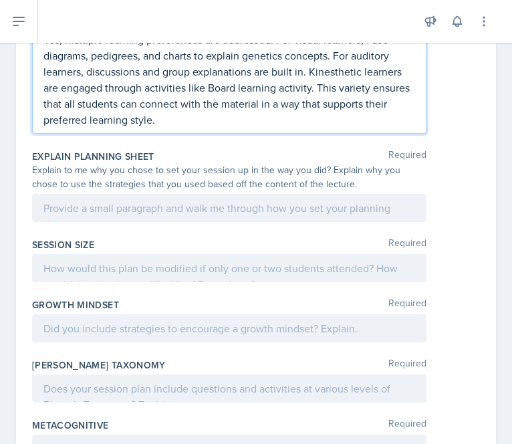
scroll to position [1382, 0]
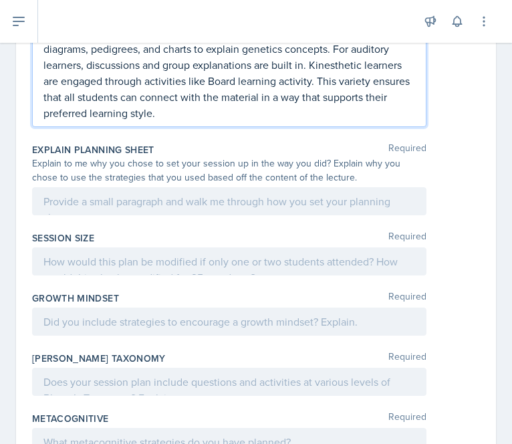
click at [173, 121] on p "Yes, multiple learning preferences are addressed. For visual learners, I use di…" at bounding box center [228, 73] width 371 height 96
click at [242, 121] on p "Yes, multiple learning preferences are addressed. For visual learners, I use di…" at bounding box center [228, 73] width 371 height 96
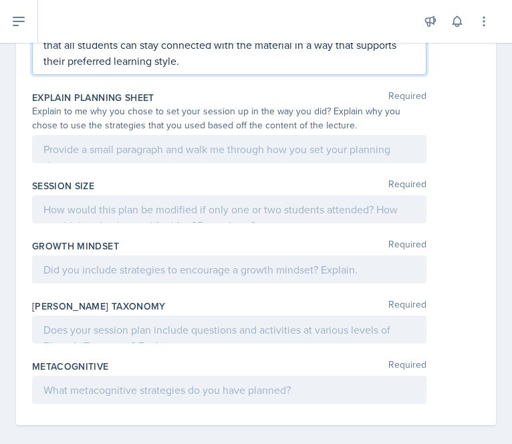
scroll to position [1436, 0]
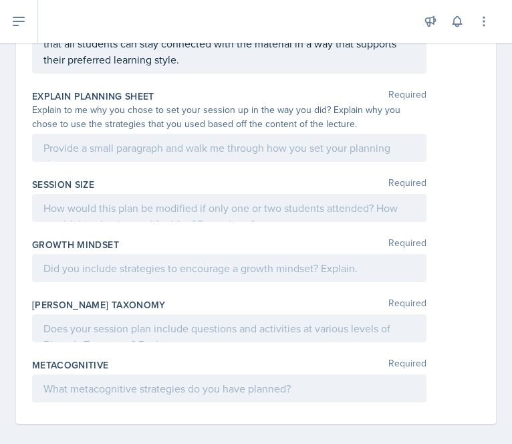
click at [168, 162] on div at bounding box center [229, 148] width 394 height 28
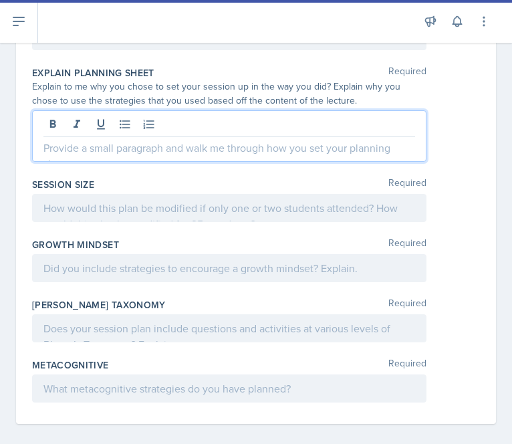
click at [241, 156] on p at bounding box center [228, 148] width 371 height 16
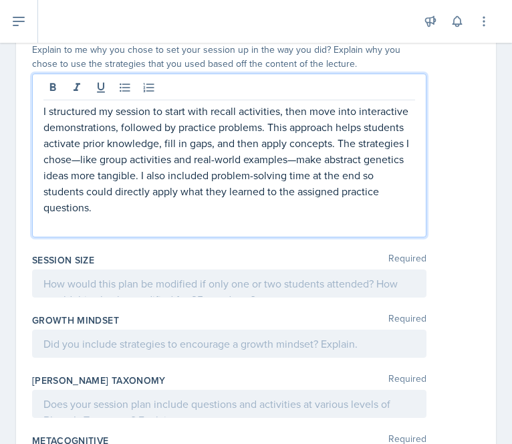
scroll to position [1473, 0]
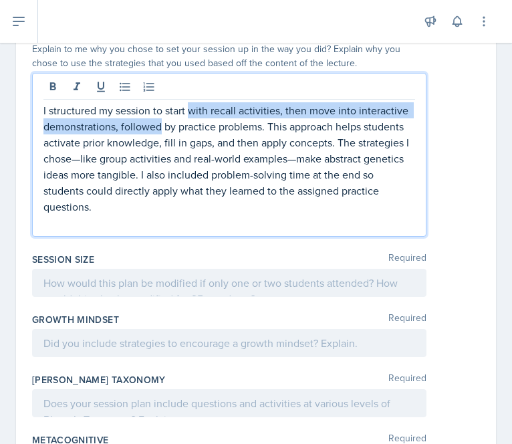
drag, startPoint x: 190, startPoint y: 155, endPoint x: 211, endPoint y: 168, distance: 25.2
click at [211, 168] on p "I structured my session to start with recall activities, then move into interac…" at bounding box center [228, 158] width 371 height 112
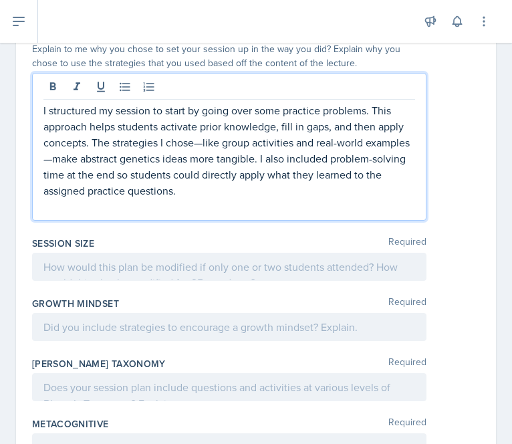
click at [366, 153] on p "I structured my session to start by going over some practice problems. This app…" at bounding box center [228, 150] width 371 height 96
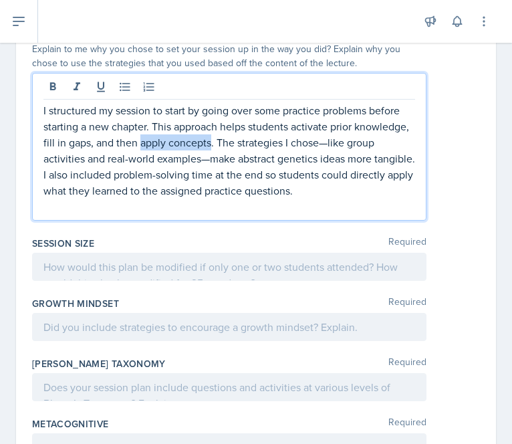
drag, startPoint x: 196, startPoint y: 184, endPoint x: 266, endPoint y: 180, distance: 69.6
click at [266, 180] on p "I structured my session to start by going over some practice problems before st…" at bounding box center [228, 150] width 371 height 96
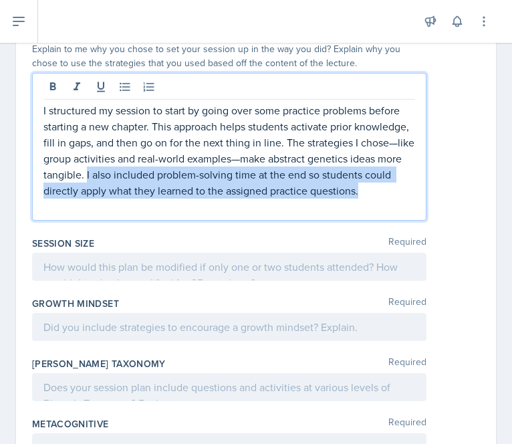
drag, startPoint x: 223, startPoint y: 214, endPoint x: 262, endPoint y: 245, distance: 49.0
click at [262, 198] on p "I structured my session to start by going over some practice problems before st…" at bounding box center [228, 150] width 371 height 96
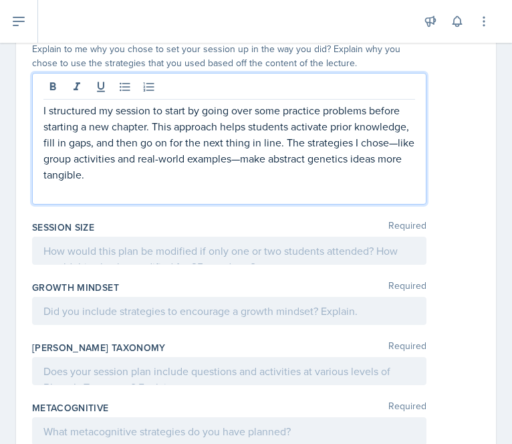
click at [219, 182] on p "I structured my session to start by going over some practice problems before st…" at bounding box center [228, 142] width 371 height 80
click at [132, 182] on p "I structured my session to start by going over some practice problems before st…" at bounding box center [228, 142] width 371 height 80
click at [143, 182] on p "I structured my session to start by going over some practice problems before st…" at bounding box center [228, 142] width 371 height 80
click at [327, 182] on p "I structured my session to start by going over some practice problems before st…" at bounding box center [228, 142] width 371 height 80
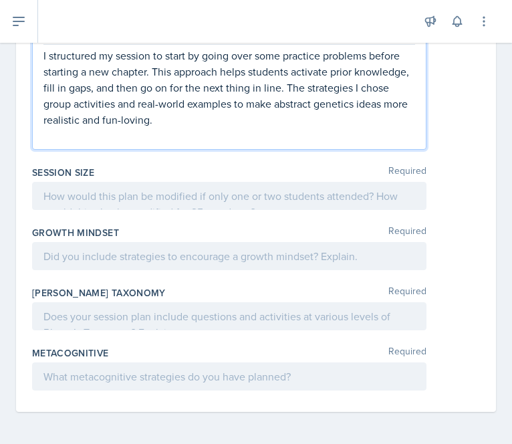
scroll to position [1568, 0]
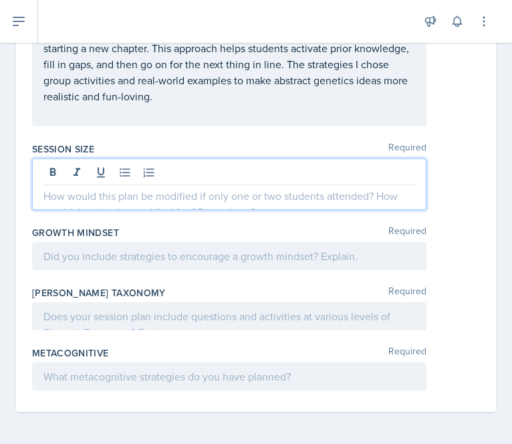
click at [174, 204] on div at bounding box center [229, 183] width 394 height 51
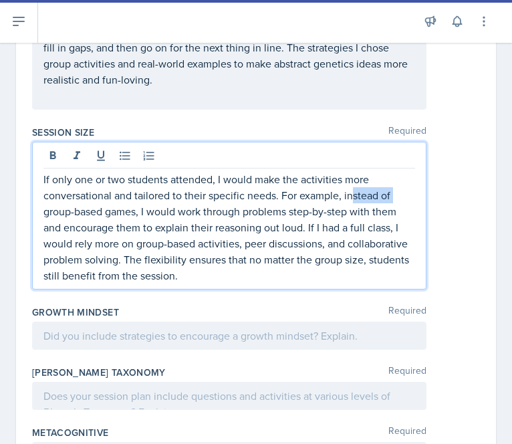
drag, startPoint x: 353, startPoint y: 237, endPoint x: 400, endPoint y: 232, distance: 47.7
click at [400, 232] on p "If only one or two students attended, I would make the activities more conversa…" at bounding box center [228, 227] width 371 height 112
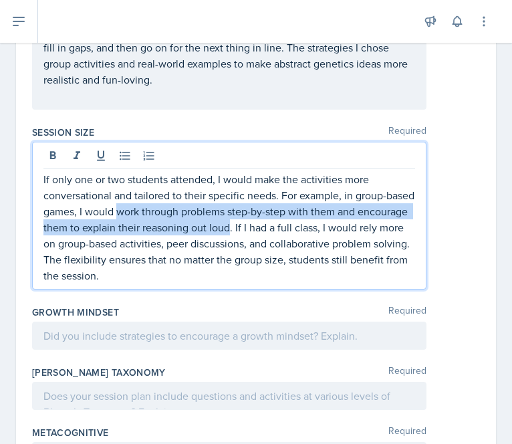
drag, startPoint x: 149, startPoint y: 255, endPoint x: 281, endPoint y: 272, distance: 132.8
click at [281, 272] on p "If only one or two students attended, I would make the activities more conversa…" at bounding box center [228, 227] width 371 height 112
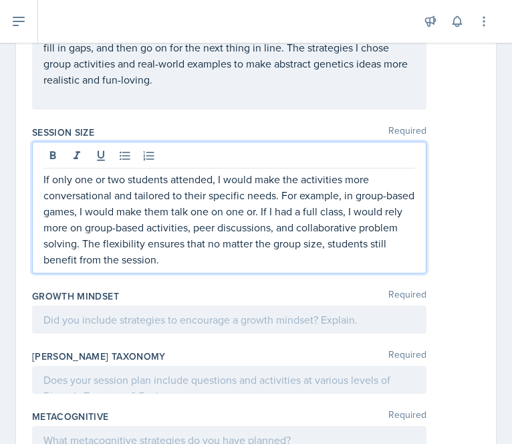
click at [244, 255] on p "If only one or two students attended, I would make the activities more conversa…" at bounding box center [228, 219] width 371 height 96
click at [289, 254] on p "If only one or two students attended, I would make the activities more conversa…" at bounding box center [228, 219] width 371 height 96
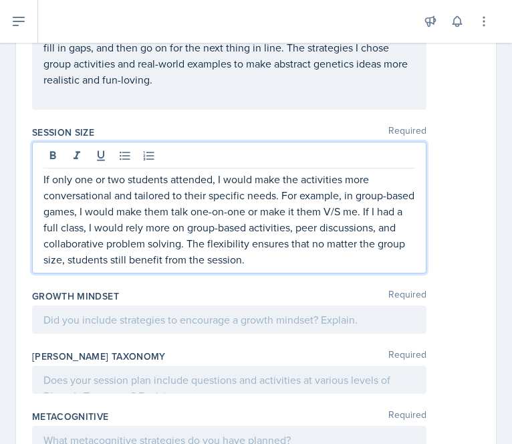
click at [60, 267] on p "If only one or two students attended, I would make the activities more conversa…" at bounding box center [228, 219] width 371 height 96
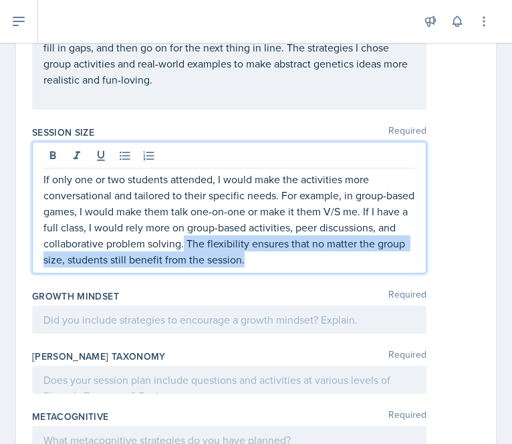
drag, startPoint x: 327, startPoint y: 301, endPoint x: 263, endPoint y: 287, distance: 65.8
click at [263, 267] on p "If only one or two students attended, I would make the activities more conversa…" at bounding box center [228, 219] width 371 height 96
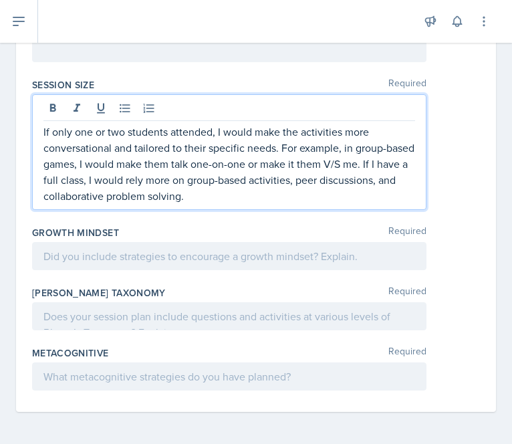
scroll to position [1632, 0]
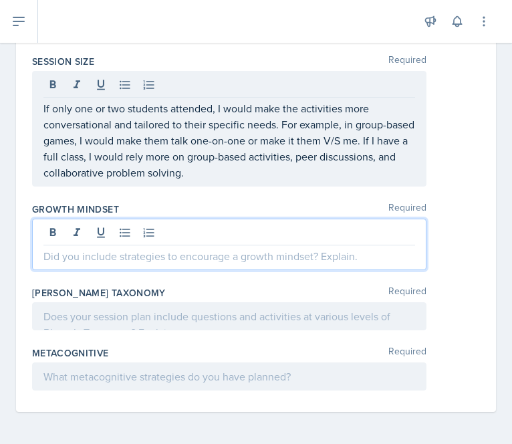
click at [210, 264] on p at bounding box center [228, 256] width 371 height 16
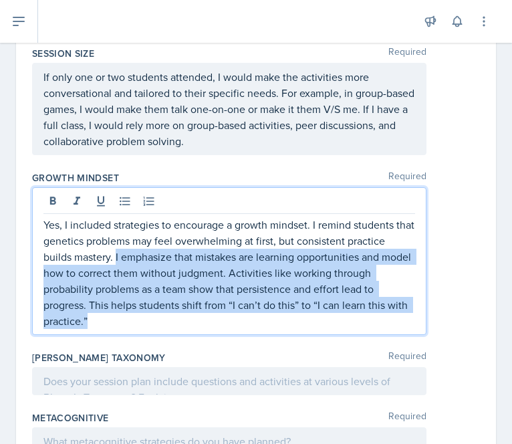
drag, startPoint x: 116, startPoint y: 300, endPoint x: 176, endPoint y: 360, distance: 85.0
click at [176, 329] on p "Yes, I included strategies to encourage a growth mindset. I remind students tha…" at bounding box center [228, 272] width 371 height 112
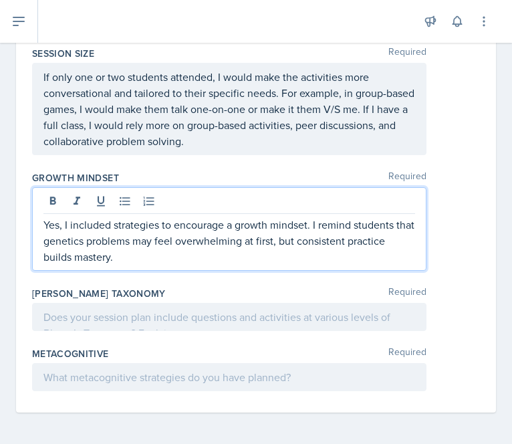
click at [319, 265] on p "Yes, I included strategies to encourage a growth mindset. I remind students tha…" at bounding box center [228, 240] width 371 height 48
click at [90, 265] on p "Yes, I included strategies to encourage a growth mindset. I would remind studen…" at bounding box center [228, 240] width 371 height 48
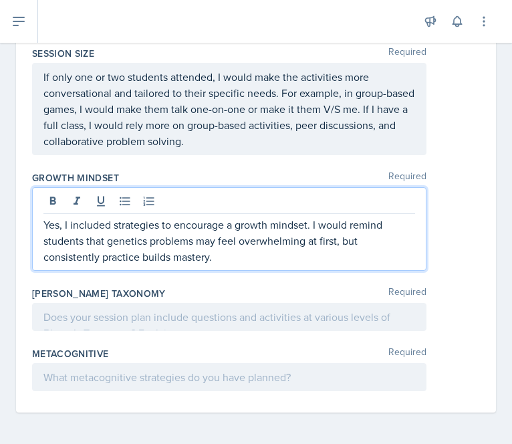
click at [134, 265] on p "Yes, I included strategies to encourage a growth mindset. I would remind studen…" at bounding box center [228, 240] width 371 height 48
click at [244, 265] on p "Yes, I included strategies to encourage a growth mindset. I would remind studen…" at bounding box center [228, 240] width 371 height 48
click at [202, 265] on p "Yes, I included strategies to encourage a growth mindset. I would remind studen…" at bounding box center [228, 240] width 371 height 48
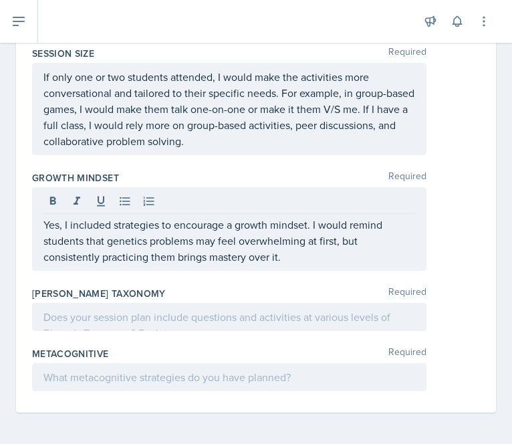
click at [94, 331] on div at bounding box center [229, 317] width 394 height 28
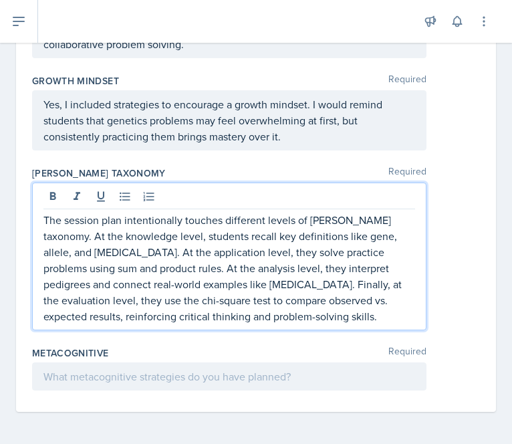
scroll to position [1741, 0]
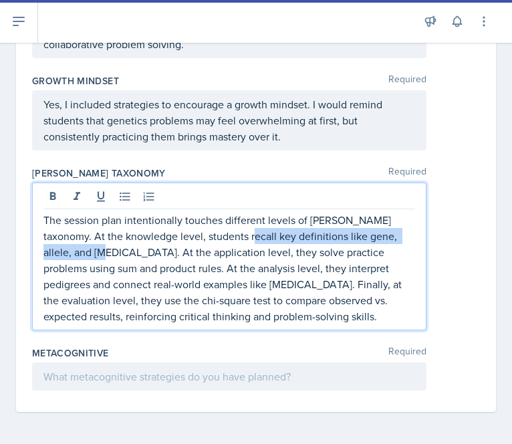
drag, startPoint x: 229, startPoint y: 255, endPoint x: 88, endPoint y: 272, distance: 141.3
click at [88, 272] on p "The session plan intentionally touches different levels of [PERSON_NAME] taxono…" at bounding box center [228, 268] width 371 height 112
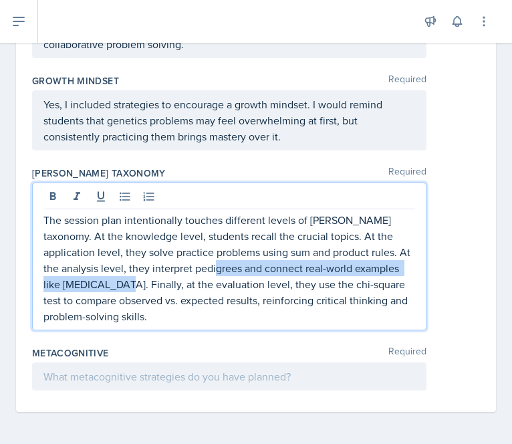
drag, startPoint x: 126, startPoint y: 305, endPoint x: 226, endPoint y: 292, distance: 101.0
click at [226, 292] on p "The session plan intentionally touches different levels of [PERSON_NAME] taxono…" at bounding box center [228, 268] width 371 height 112
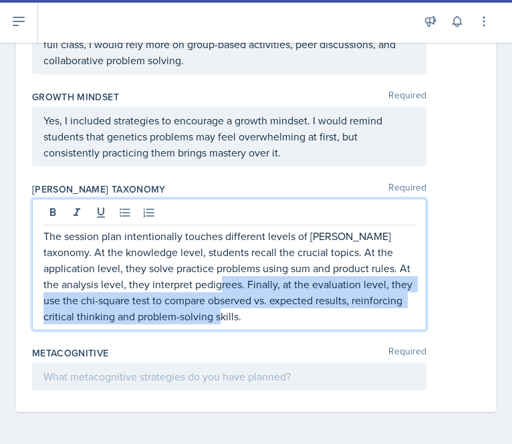
drag, startPoint x: 229, startPoint y: 290, endPoint x: 256, endPoint y: 321, distance: 41.7
click at [256, 321] on p "The session plan intentionally touches different levels of [PERSON_NAME] taxono…" at bounding box center [228, 276] width 371 height 96
drag, startPoint x: 227, startPoint y: 289, endPoint x: 279, endPoint y: 336, distance: 70.0
click at [279, 336] on div "[PERSON_NAME] Taxonomy Required The session plan intentionally touches differen…" at bounding box center [256, 259] width 448 height 164
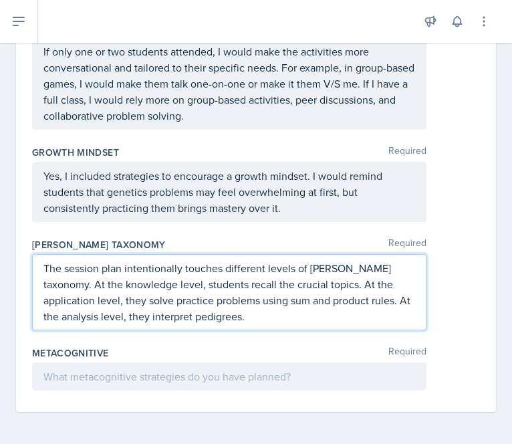
scroll to position [1689, 0]
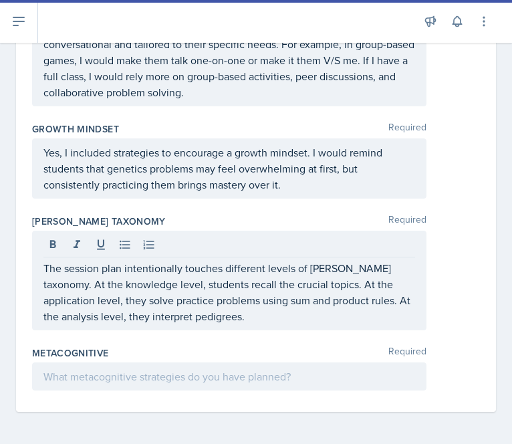
click at [295, 390] on div "Metacognitive Required" at bounding box center [256, 371] width 448 height 60
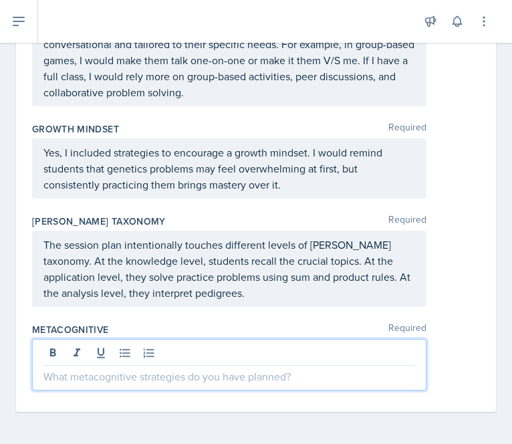
click at [281, 379] on p at bounding box center [228, 376] width 371 height 16
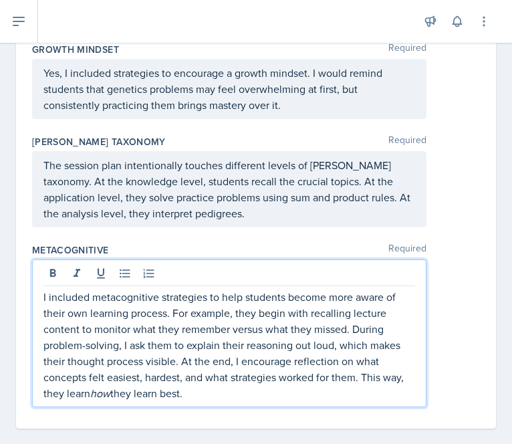
scroll to position [1808, 0]
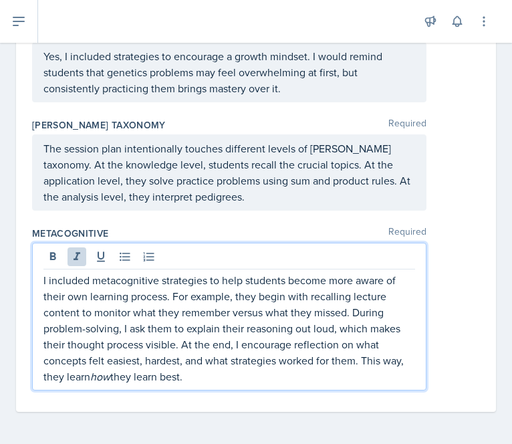
drag, startPoint x: 172, startPoint y: 295, endPoint x: 228, endPoint y: 371, distance: 94.1
click at [228, 371] on p "I included metacognitive strategies to help students become more aware of their…" at bounding box center [228, 328] width 371 height 112
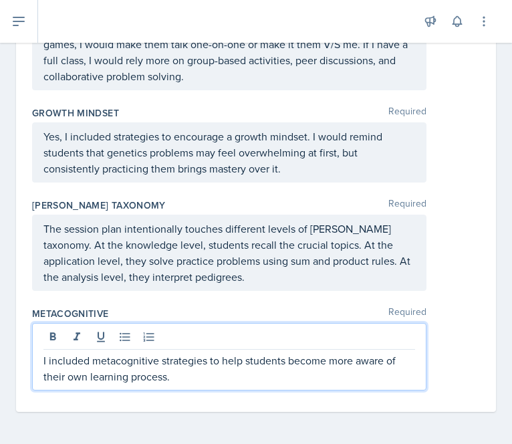
click at [49, 362] on p "I included metacognitive strategies to help students become more aware of their…" at bounding box center [228, 368] width 371 height 32
click at [191, 362] on p "I think I included metacognitive strategies to help students become more aware …" at bounding box center [228, 368] width 371 height 32
click at [356, 363] on p "I think I included metacognitive strategies to help students become more aware …" at bounding box center [228, 368] width 371 height 32
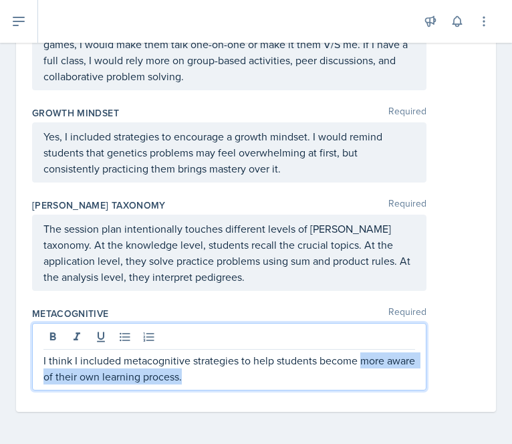
drag, startPoint x: 361, startPoint y: 363, endPoint x: 393, endPoint y: 368, distance: 31.9
click at [393, 368] on p "I think I included metacognitive strategies to help students become more aware …" at bounding box center [228, 368] width 371 height 32
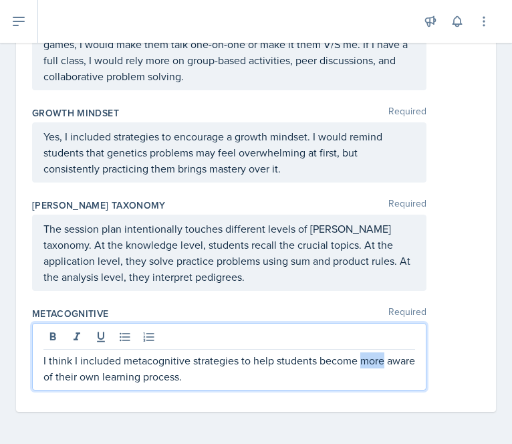
drag, startPoint x: 359, startPoint y: 362, endPoint x: 381, endPoint y: 355, distance: 22.6
click at [381, 355] on p "I think I included metacognitive strategies to help students become more aware …" at bounding box center [228, 368] width 371 height 32
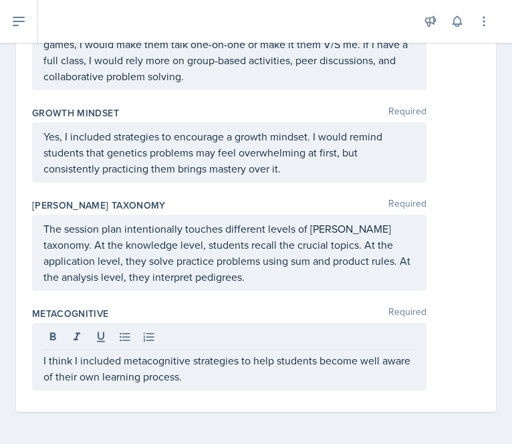
click at [222, 386] on div "I think I included metacognitive strategies to help students become well aware …" at bounding box center [229, 356] width 394 height 67
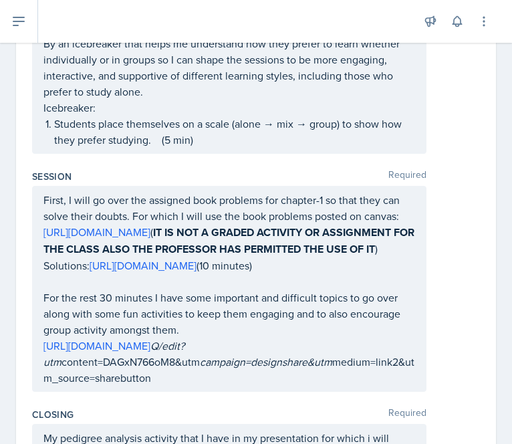
scroll to position [869, 0]
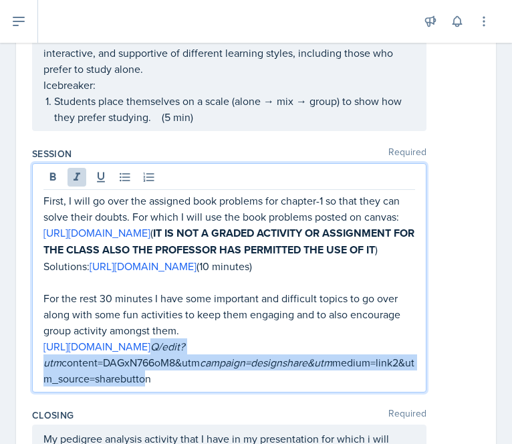
drag, startPoint x: 108, startPoint y: 389, endPoint x: 164, endPoint y: 423, distance: 65.7
click at [164, 386] on p "[URL][DOMAIN_NAME] Q/edit?utm content=DAGxN766oM8&utm campaign=designshare&utm …" at bounding box center [228, 362] width 371 height 48
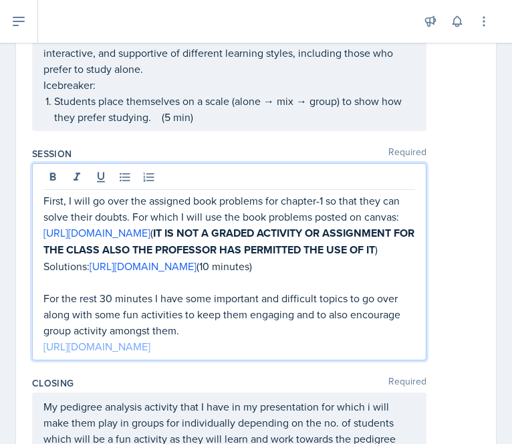
click at [150, 353] on link "[URL][DOMAIN_NAME]" at bounding box center [96, 346] width 107 height 15
click at [152, 273] on link "[URL][DOMAIN_NAME]" at bounding box center [143, 266] width 107 height 15
click at [150, 229] on link "[URL][DOMAIN_NAME]" at bounding box center [96, 232] width 107 height 15
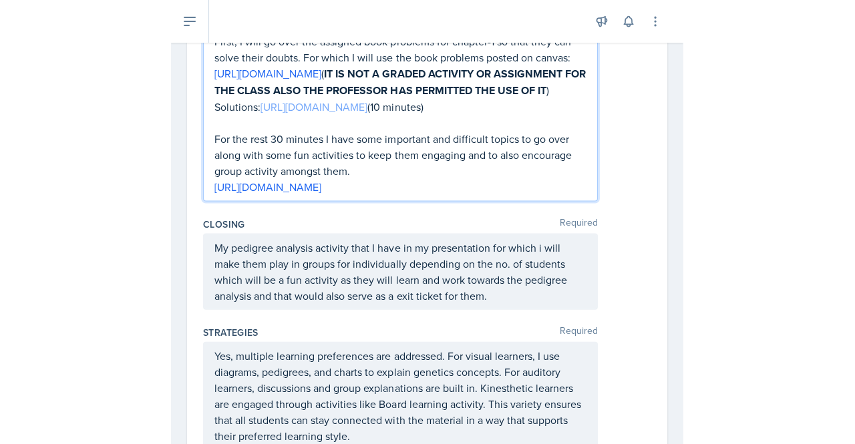
scroll to position [1034, 0]
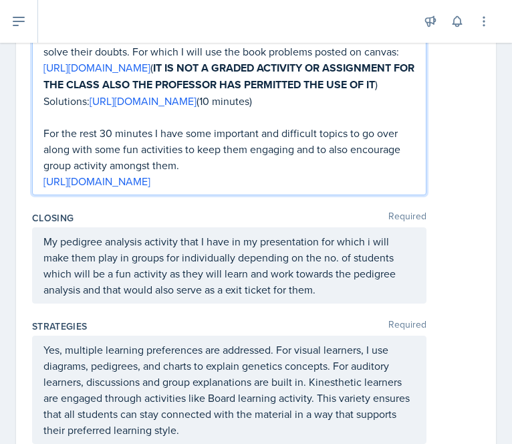
drag, startPoint x: 234, startPoint y: 196, endPoint x: 392, endPoint y: 203, distance: 157.9
click at [392, 189] on div "First, I will go over the assigned book problems for chapter-1 so that they can…" at bounding box center [228, 108] width 371 height 162
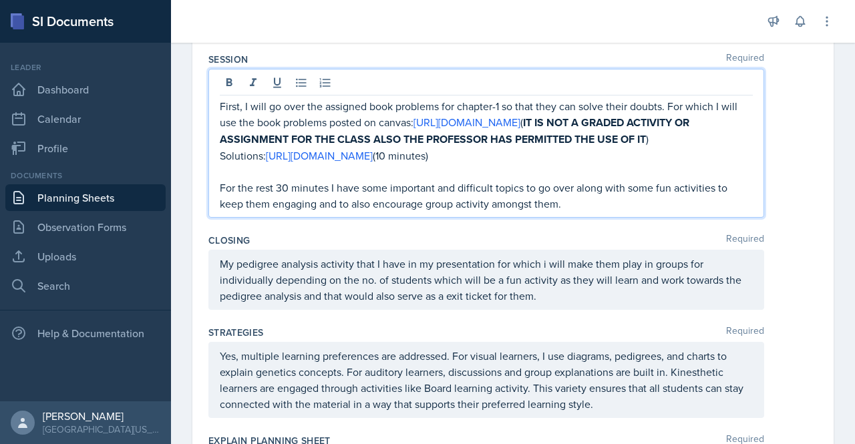
scroll to position [756, 0]
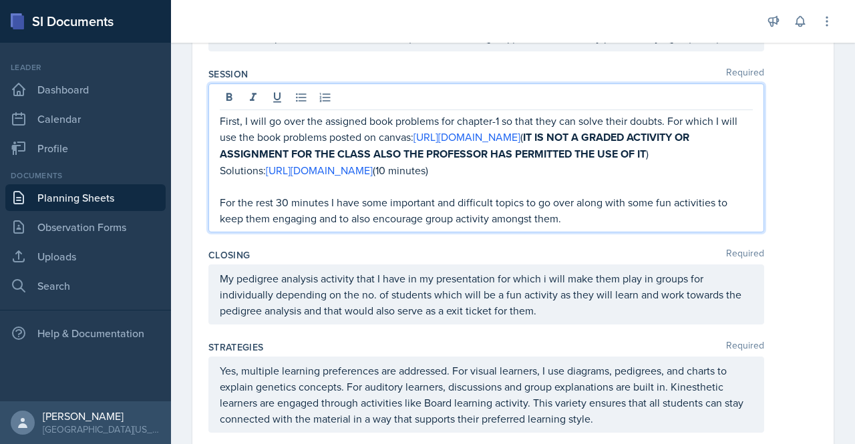
drag, startPoint x: 615, startPoint y: 251, endPoint x: 587, endPoint y: 252, distance: 27.4
click at [587, 227] on p "For the rest 30 minutes I have some important and difficult topics to go over a…" at bounding box center [486, 210] width 533 height 32
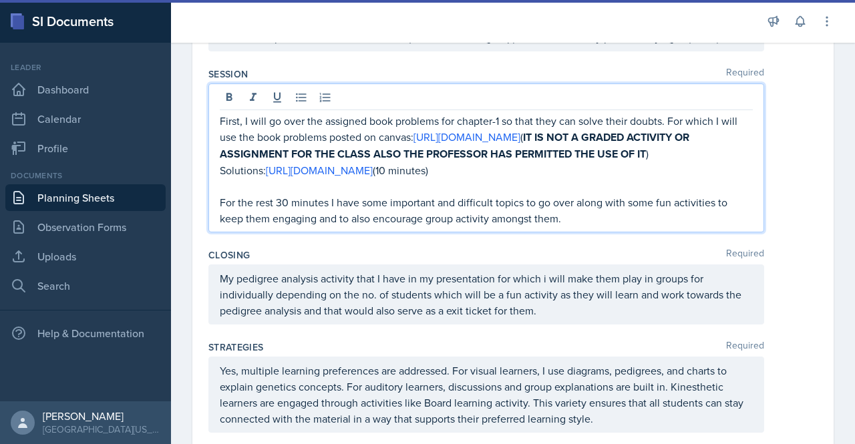
click at [585, 227] on p "For the rest 30 minutes I have some important and difficult topics to go over a…" at bounding box center [486, 210] width 533 height 32
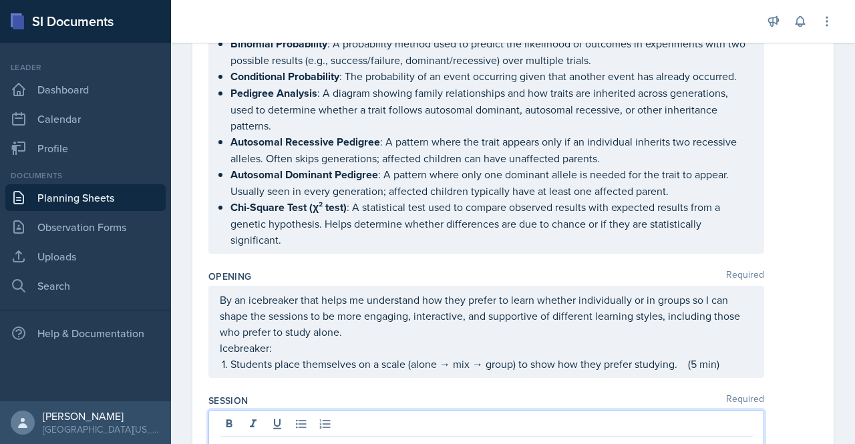
scroll to position [0, 0]
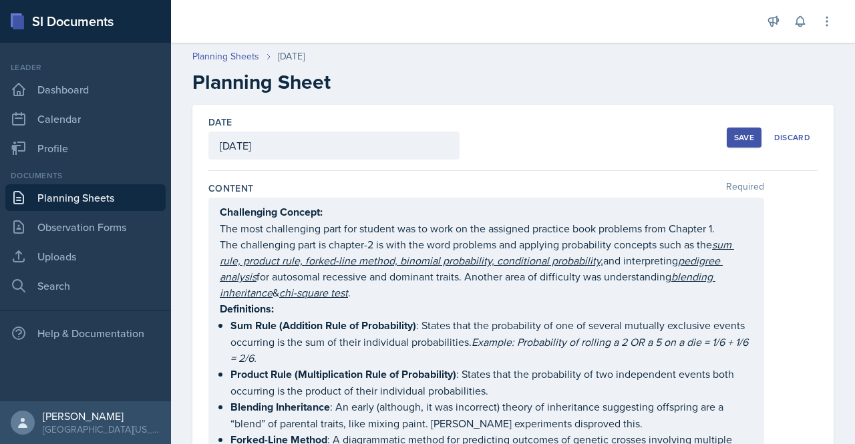
click at [738, 131] on button "Save" at bounding box center [744, 138] width 35 height 20
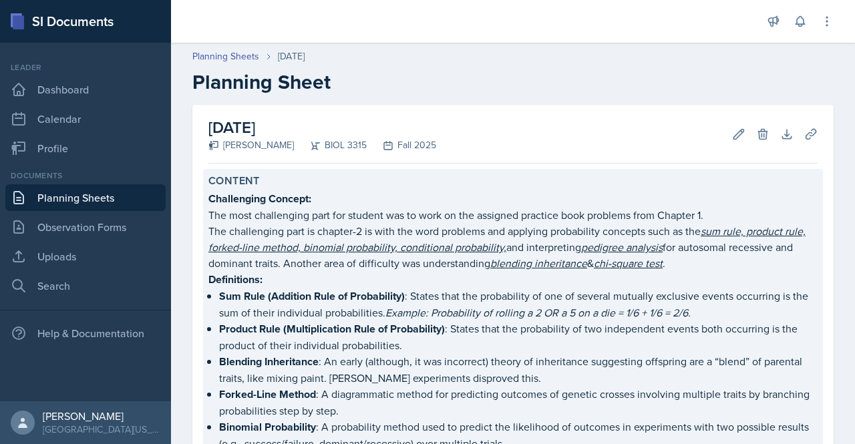
click at [299, 268] on p "The challenging part is chapter-2 is with the word problems and applying probab…" at bounding box center [512, 247] width 609 height 48
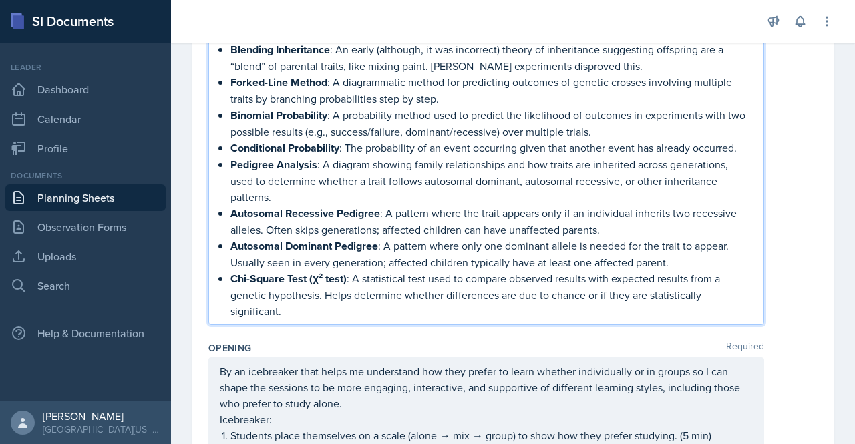
click at [306, 298] on p "Chi-Square Test (χ² test) : A statistical test used to compare observed results…" at bounding box center [492, 295] width 523 height 49
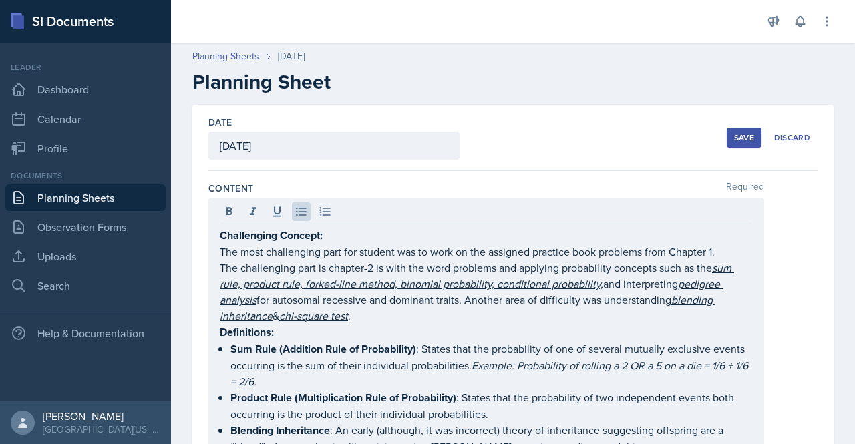
click at [730, 128] on button "Save" at bounding box center [744, 138] width 35 height 20
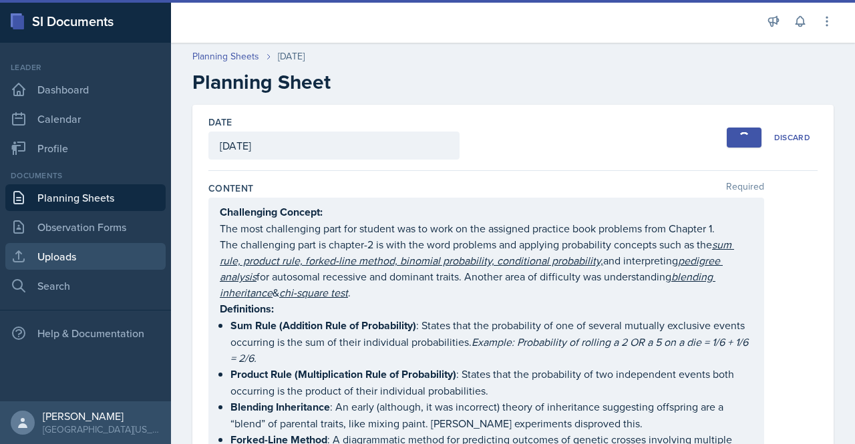
click at [60, 262] on link "Uploads" at bounding box center [85, 256] width 160 height 27
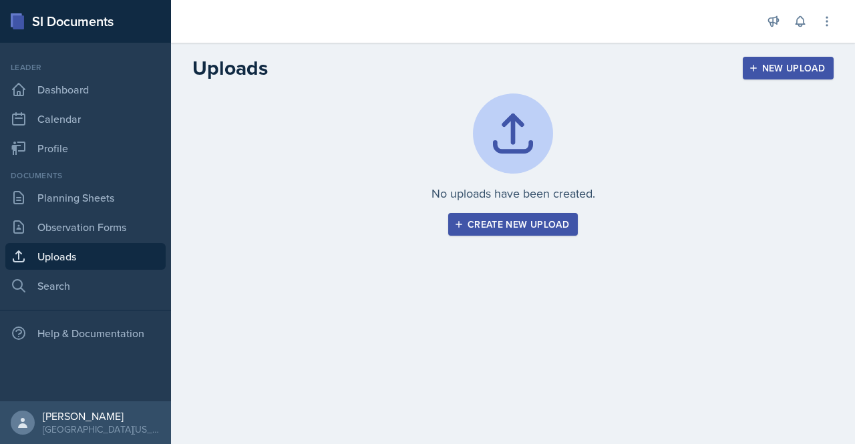
click at [535, 220] on div "Create new upload" at bounding box center [513, 224] width 112 height 11
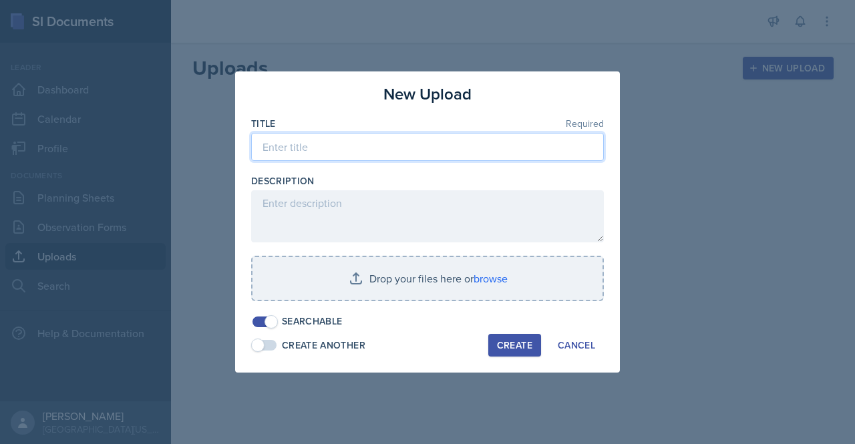
click at [341, 152] on input at bounding box center [427, 147] width 353 height 28
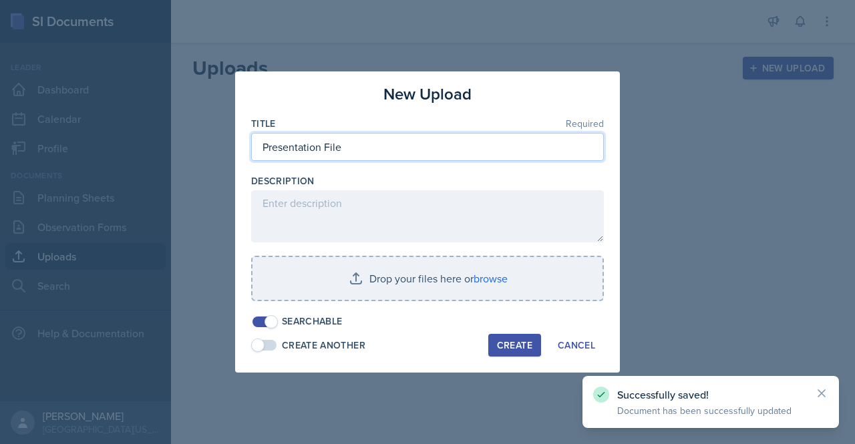
type input "Presentation File"
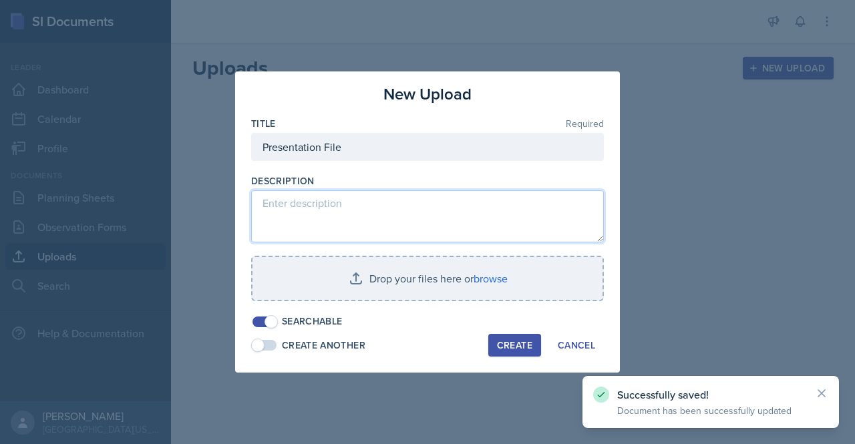
click at [285, 212] on textarea at bounding box center [427, 216] width 353 height 52
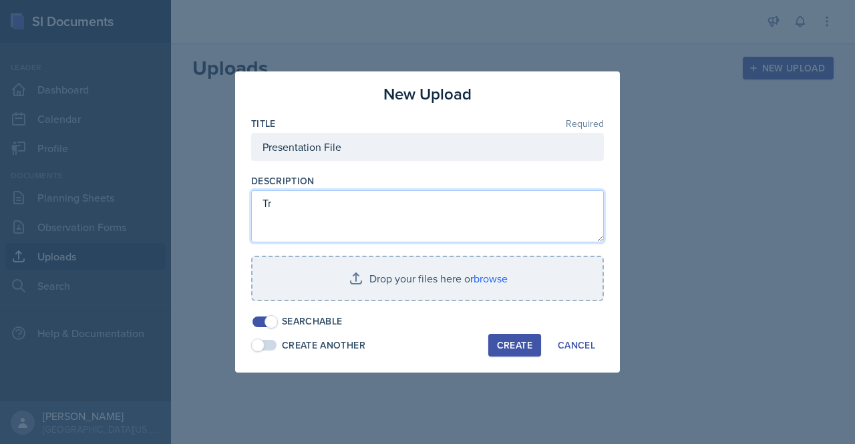
type textarea "T"
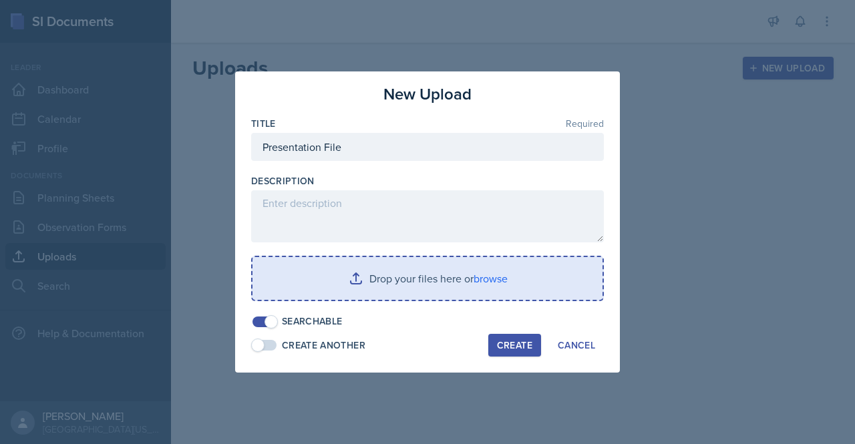
click at [415, 290] on input "file" at bounding box center [428, 278] width 350 height 43
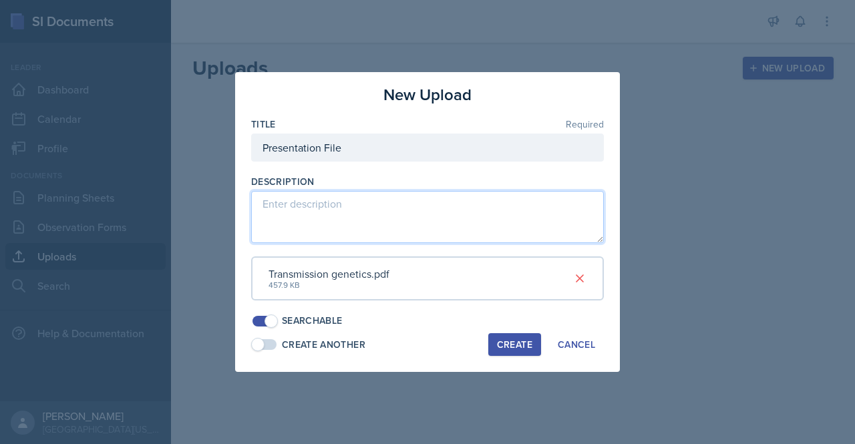
click at [361, 204] on textarea at bounding box center [427, 217] width 353 height 52
type textarea "[DATE]"
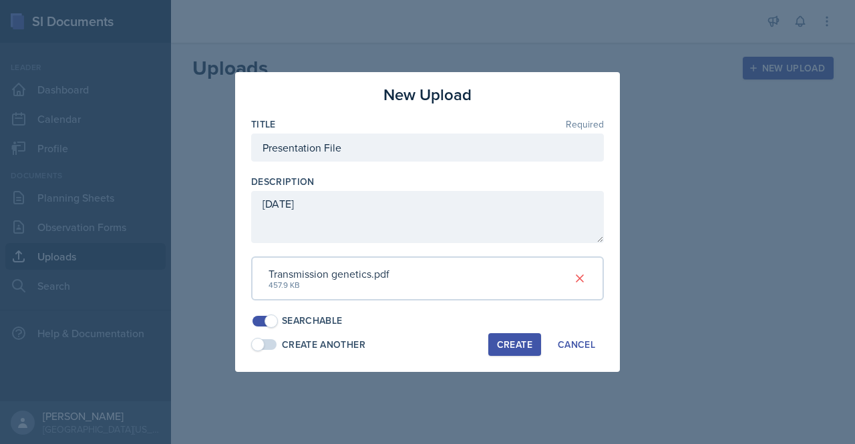
click at [520, 339] on div "Create" at bounding box center [514, 344] width 35 height 11
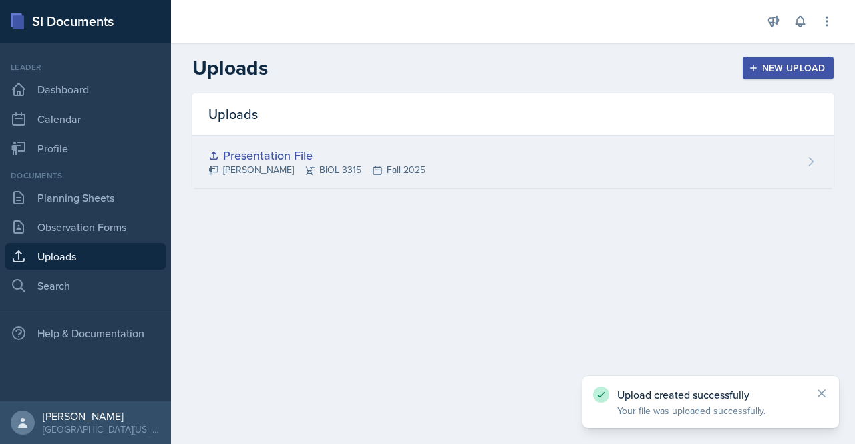
click at [335, 160] on div "Presentation File" at bounding box center [316, 155] width 217 height 18
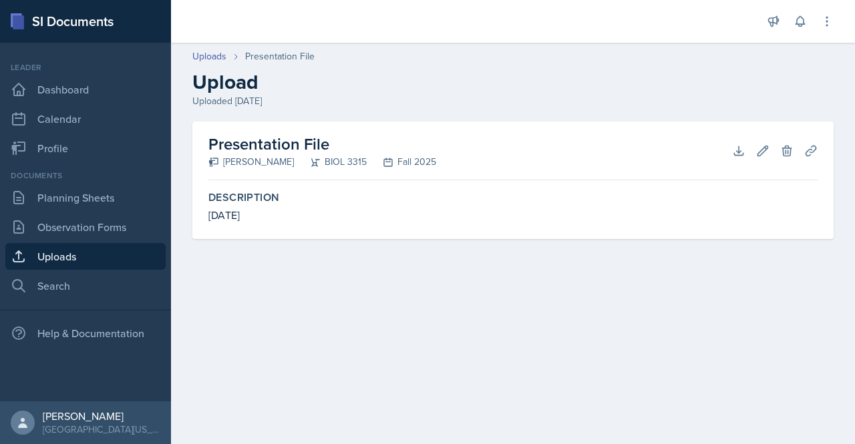
click at [303, 143] on h2 "Presentation File" at bounding box center [322, 144] width 228 height 24
click at [736, 158] on button "Download" at bounding box center [739, 151] width 24 height 24
click at [94, 189] on link "Planning Sheets" at bounding box center [85, 197] width 160 height 27
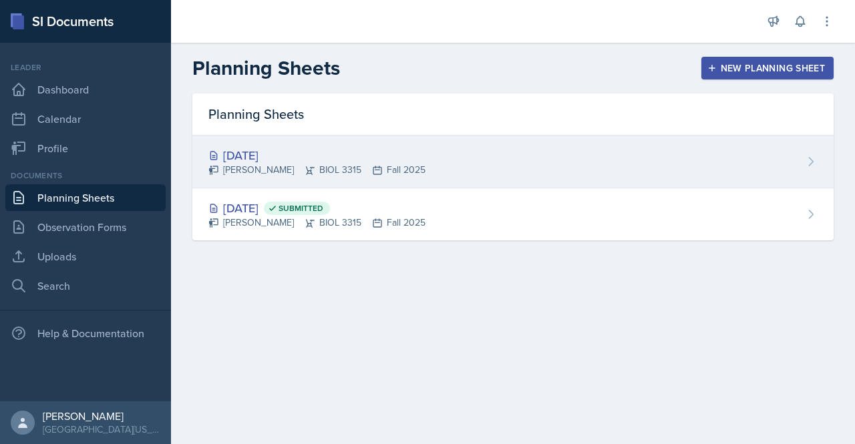
click at [354, 144] on div "[DATE] [PERSON_NAME] BIOL 3315 Fall 2025" at bounding box center [512, 162] width 641 height 53
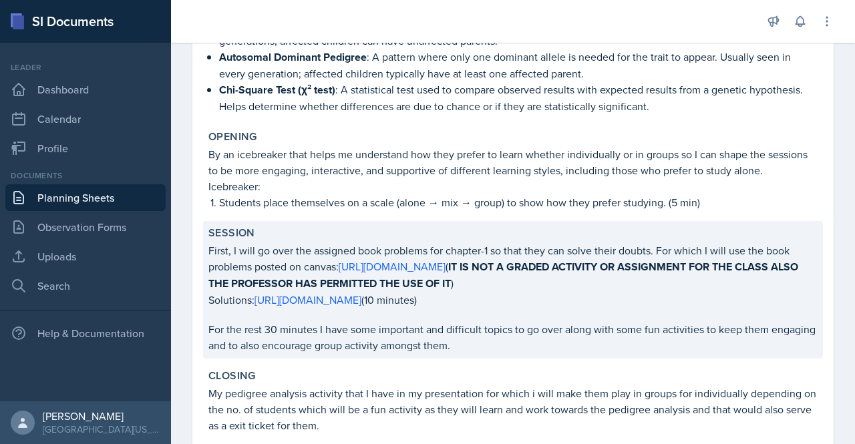
scroll to position [484, 0]
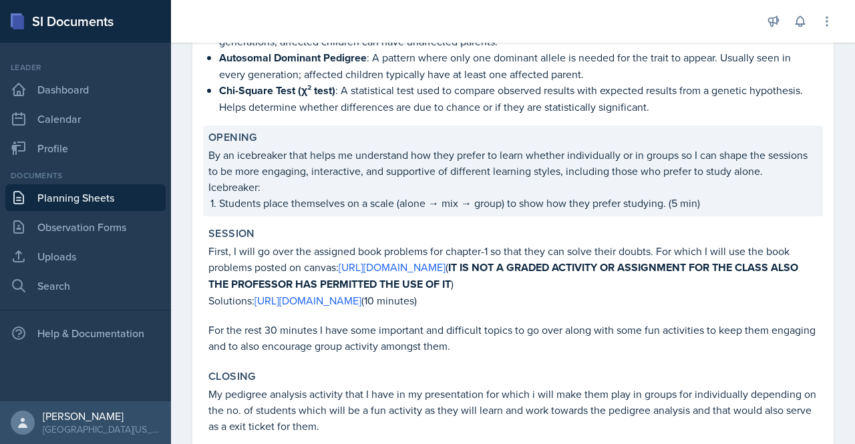
click at [374, 167] on p "By an icebreaker that helps me understand how they prefer to learn whether indi…" at bounding box center [512, 163] width 609 height 32
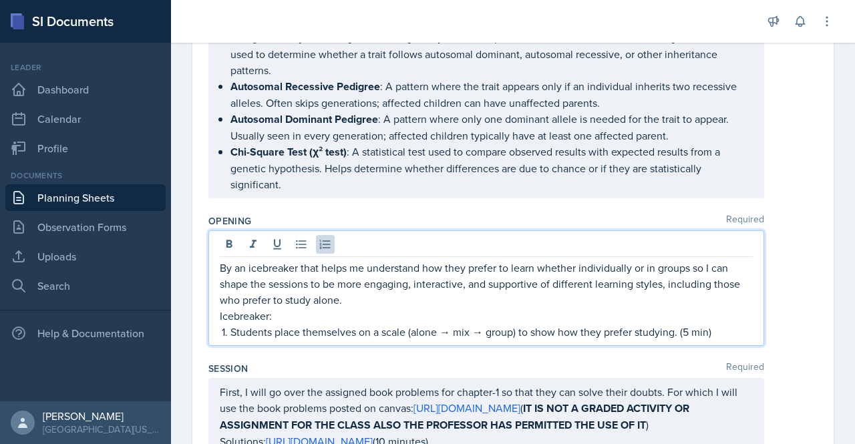
click at [230, 311] on div "By an icebreaker that helps me understand how they prefer to learn whether indi…" at bounding box center [486, 300] width 533 height 80
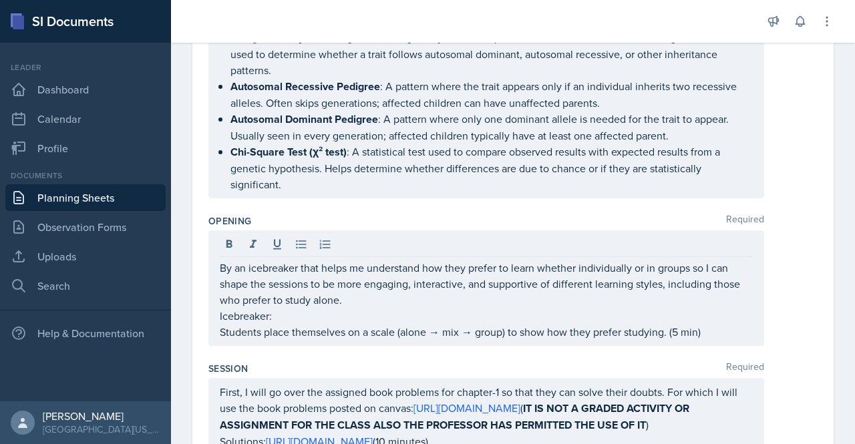
click at [334, 362] on div "Session Required" at bounding box center [512, 368] width 609 height 13
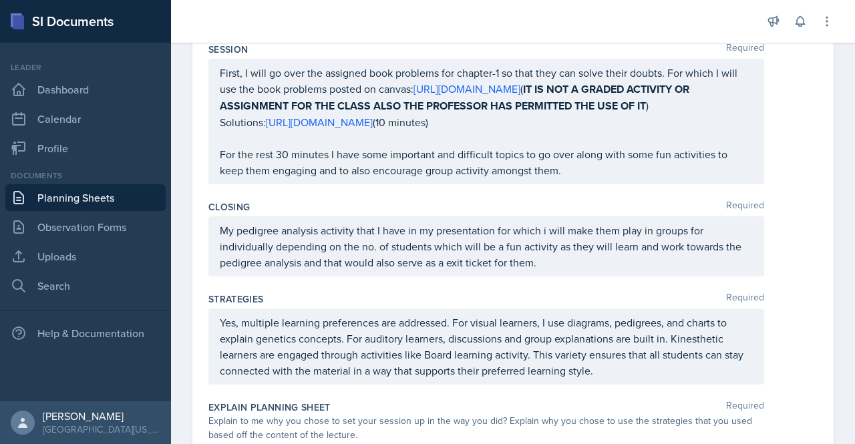
scroll to position [803, 0]
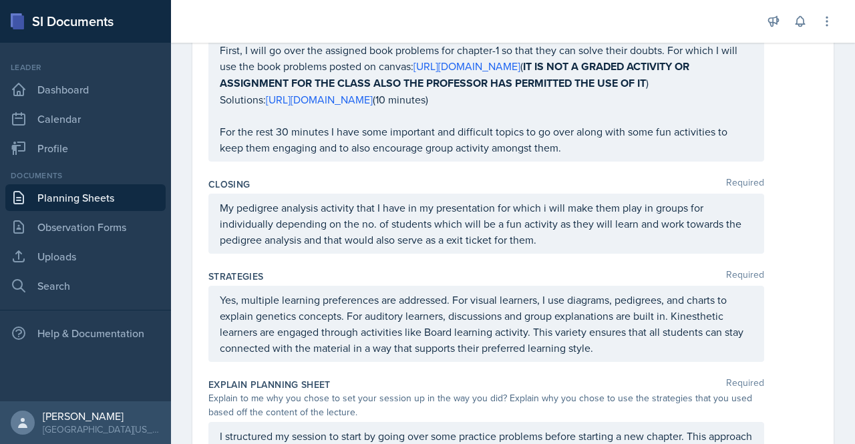
click at [576, 156] on p "For the rest 30 minutes I have some important and difficult topics to go over a…" at bounding box center [486, 140] width 533 height 32
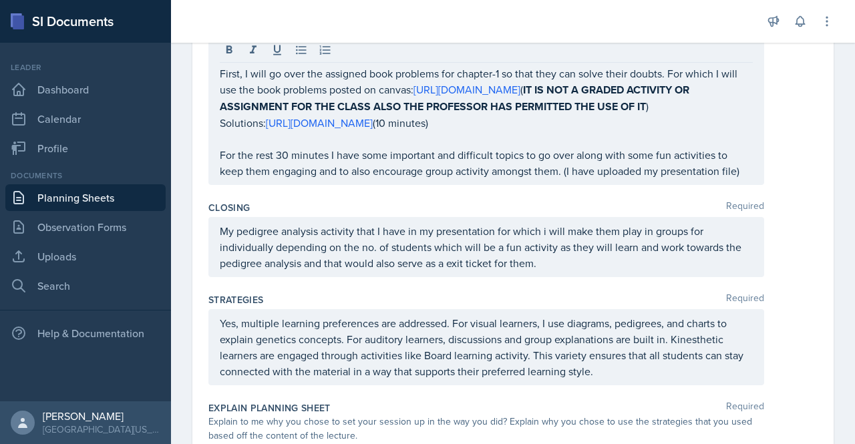
click at [472, 332] on div "Strategies Required Yes, multiple learning preferences are addressed. For visua…" at bounding box center [512, 342] width 609 height 108
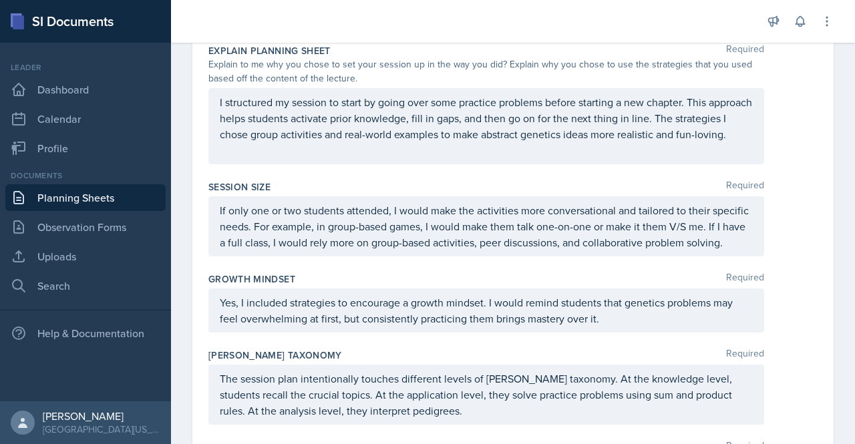
scroll to position [1160, 0]
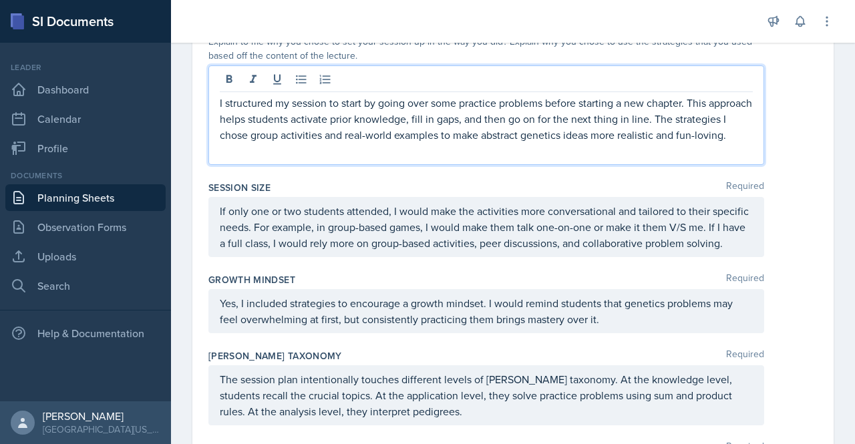
click at [302, 159] on p at bounding box center [486, 151] width 533 height 16
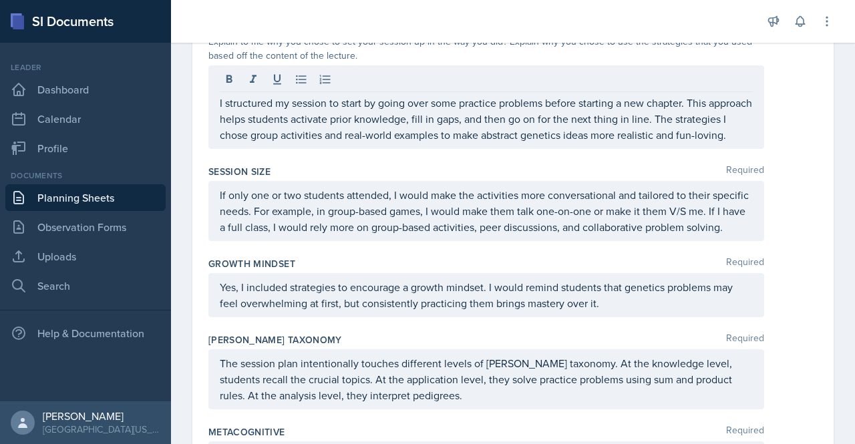
click at [349, 252] on div "Session Size Required If only one or two students attended, I would make the ac…" at bounding box center [512, 206] width 609 height 92
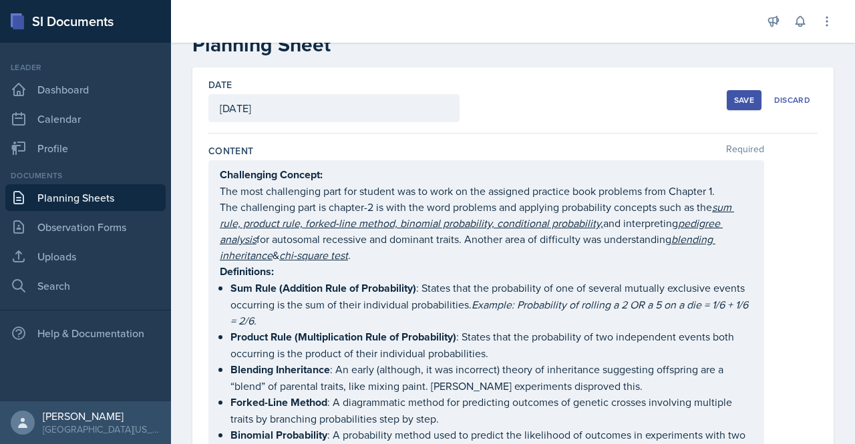
scroll to position [0, 0]
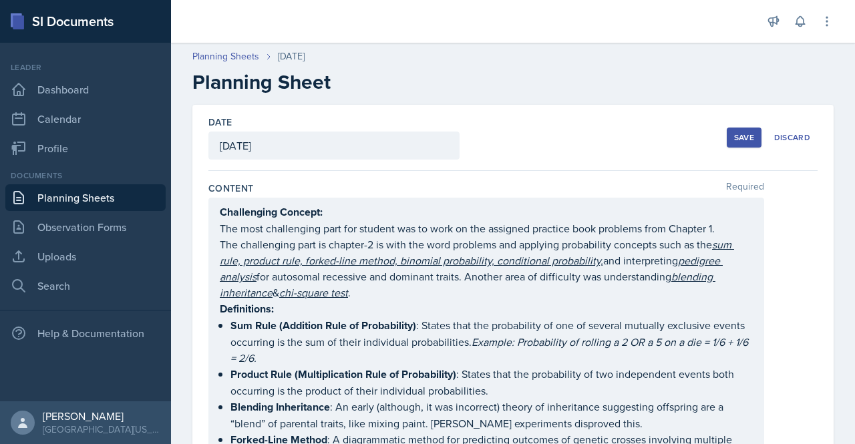
click at [727, 138] on button "Save" at bounding box center [744, 138] width 35 height 20
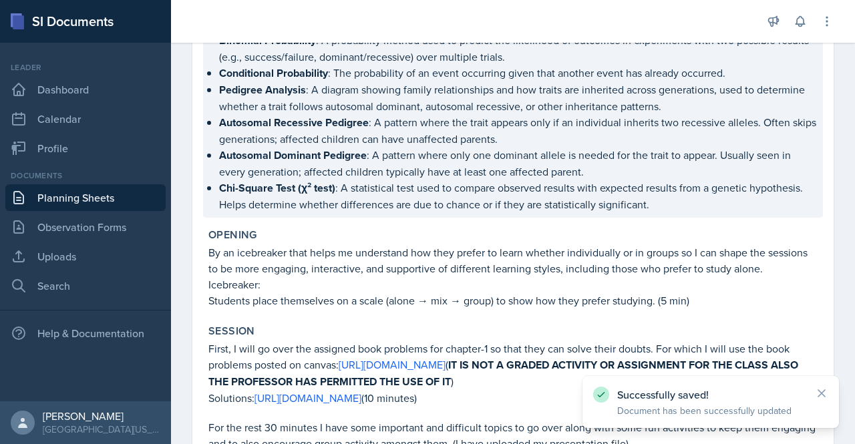
scroll to position [1040, 0]
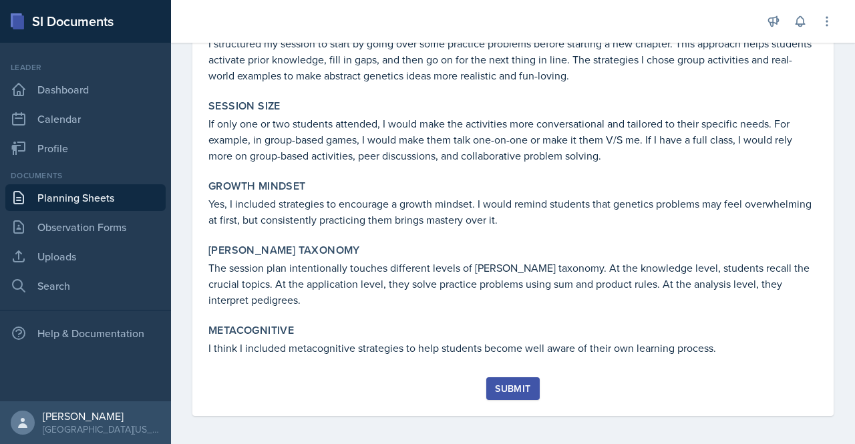
click at [511, 390] on div "Submit" at bounding box center [512, 389] width 35 height 11
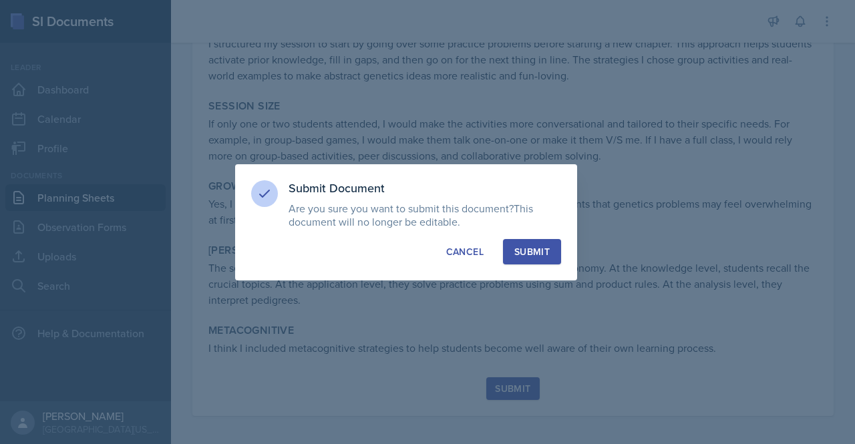
click at [531, 257] on div "Submit" at bounding box center [531, 251] width 35 height 13
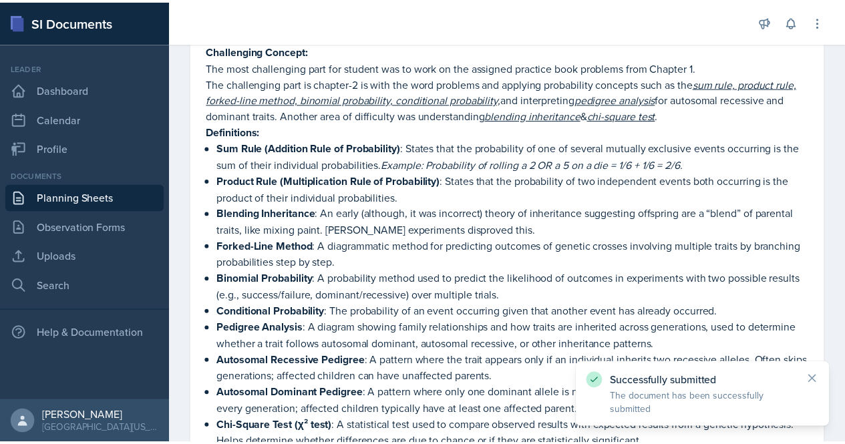
scroll to position [0, 0]
